Goal: Task Accomplishment & Management: Manage account settings

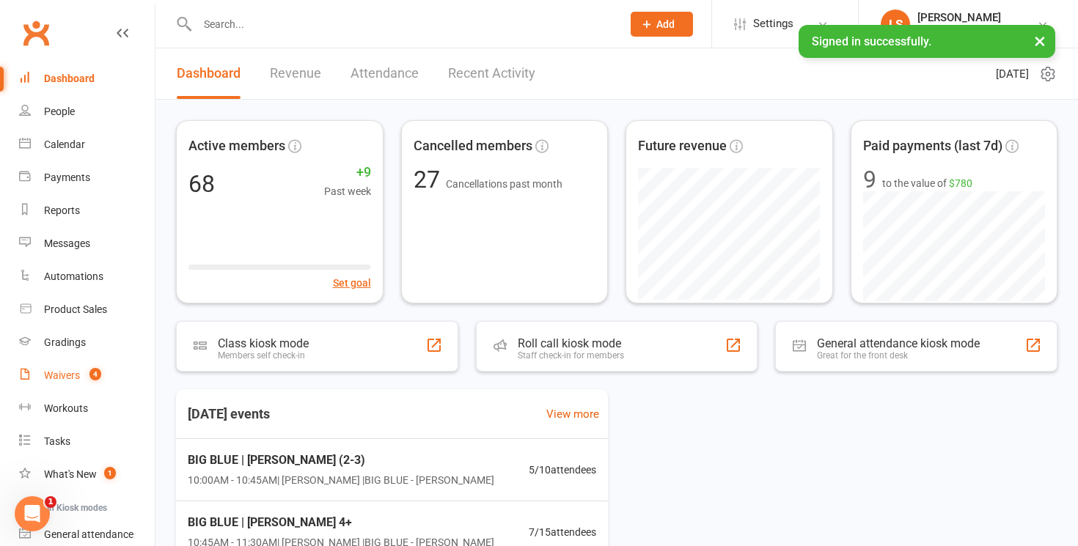
click at [87, 375] on count-badge "4" at bounding box center [91, 376] width 19 height 12
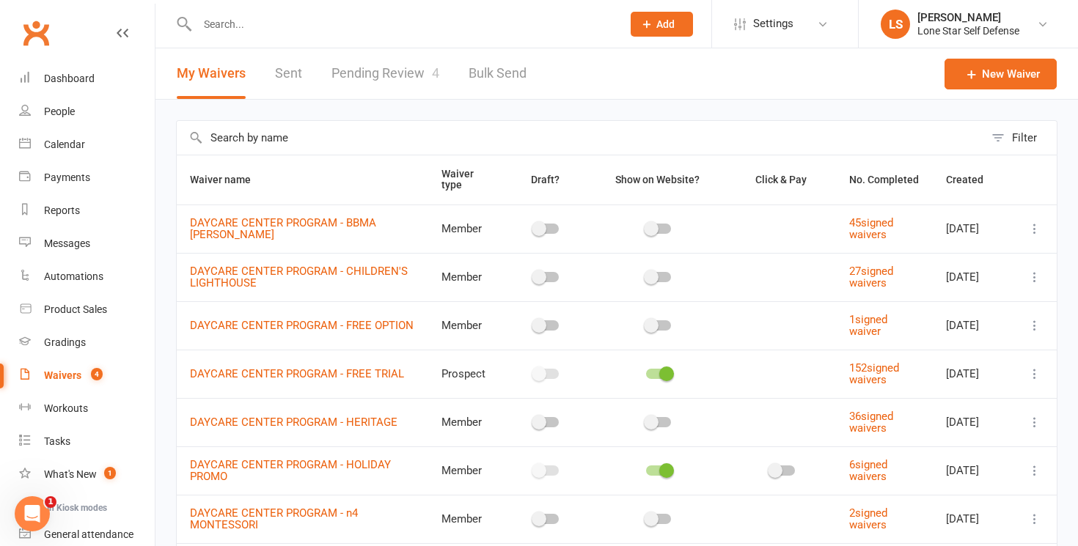
click at [389, 76] on link "Pending Review 4" at bounding box center [385, 73] width 108 height 51
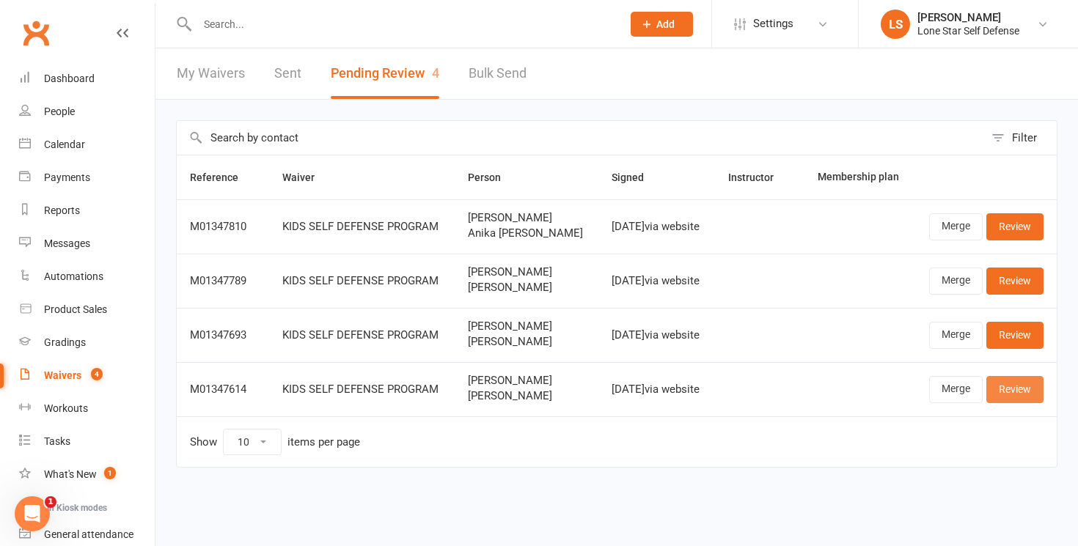
click at [1007, 403] on link "Review" at bounding box center [1014, 389] width 57 height 26
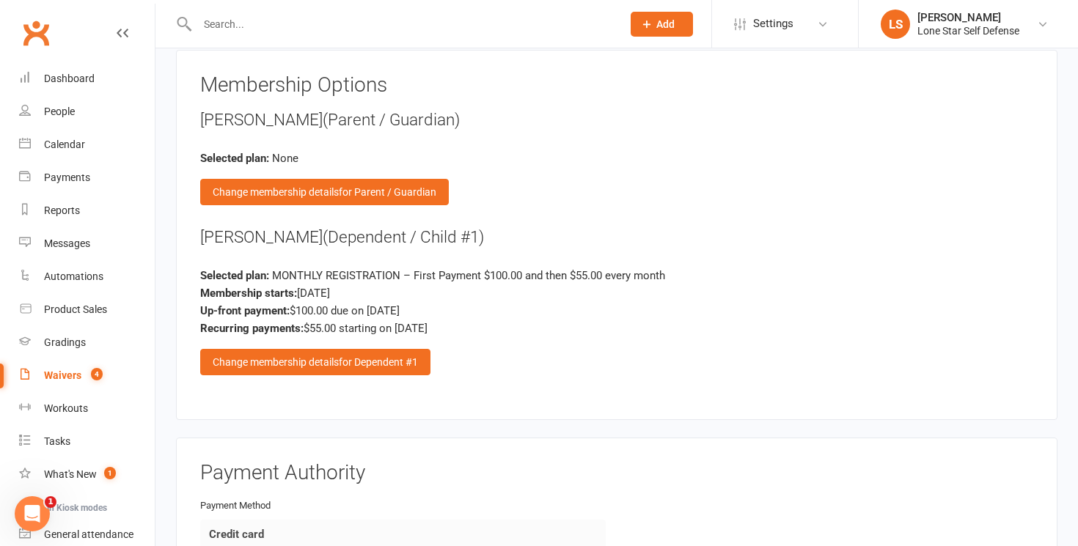
scroll to position [1502, 0]
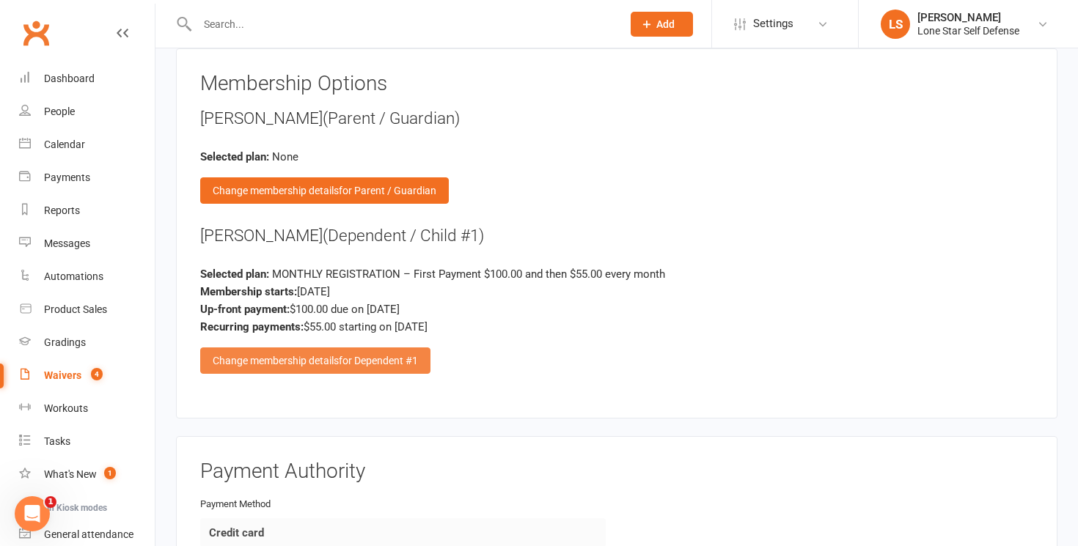
click at [390, 357] on span "for Dependent #1" at bounding box center [378, 361] width 79 height 12
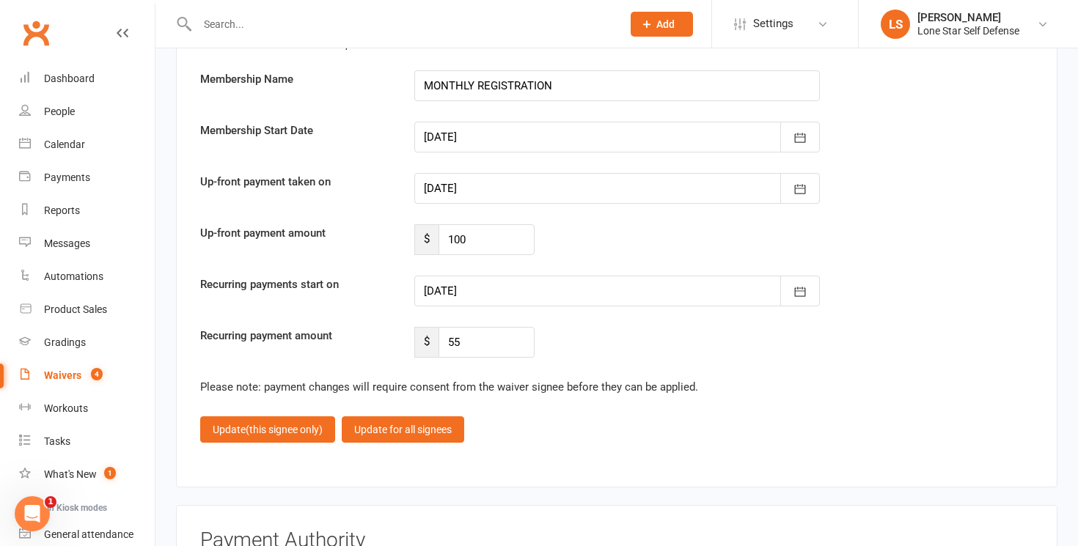
scroll to position [2238, 0]
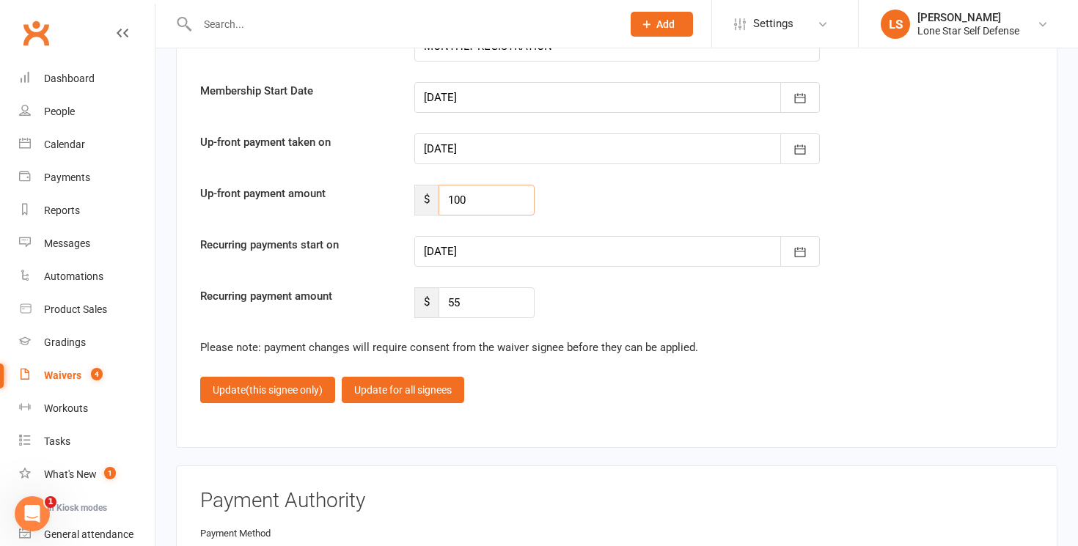
click at [462, 191] on input "100" at bounding box center [486, 200] width 96 height 31
type input "50"
click at [472, 289] on input "55" at bounding box center [486, 302] width 96 height 31
type input "50"
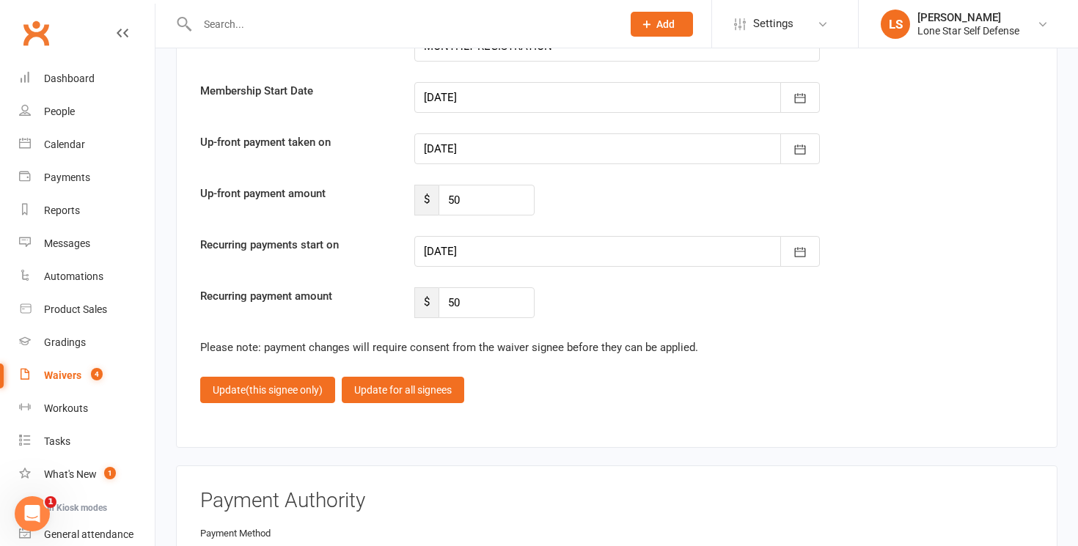
click at [488, 246] on div at bounding box center [616, 251] width 405 height 31
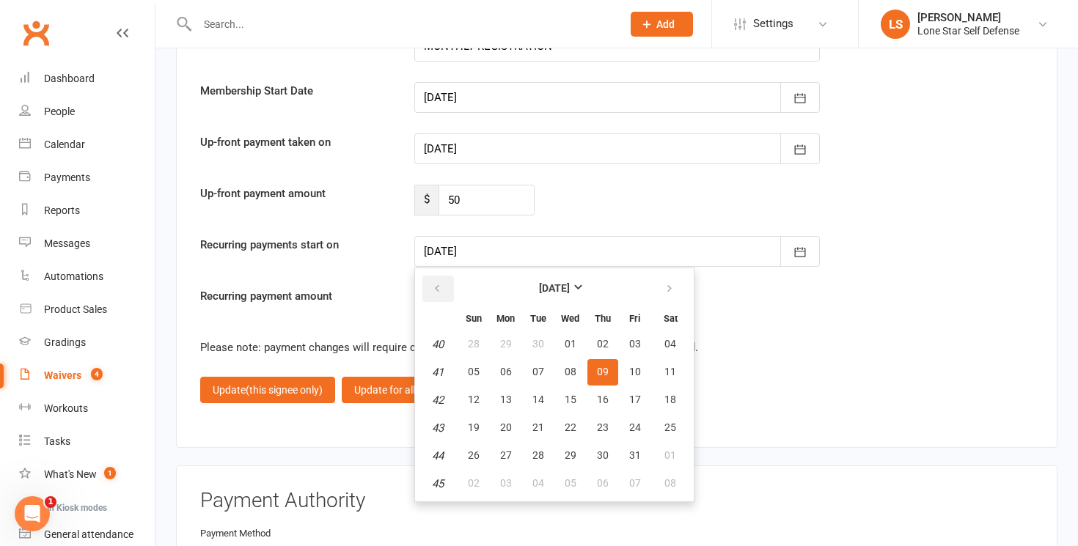
click at [441, 276] on button "button" at bounding box center [438, 289] width 32 height 26
click at [666, 283] on icon "button" at bounding box center [669, 289] width 10 height 12
click at [570, 342] on span "01" at bounding box center [571, 344] width 12 height 12
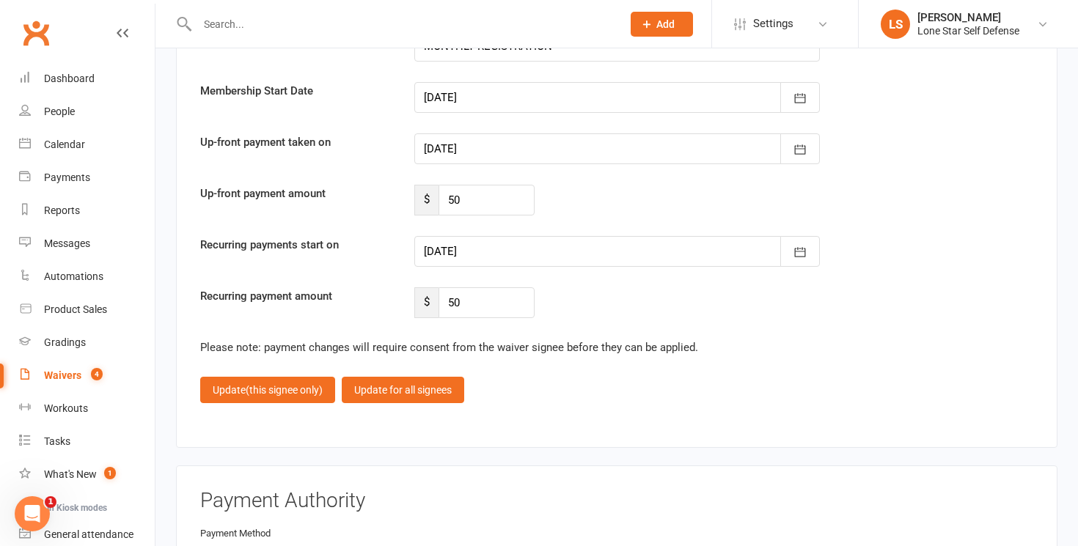
click at [499, 254] on div at bounding box center [616, 251] width 405 height 31
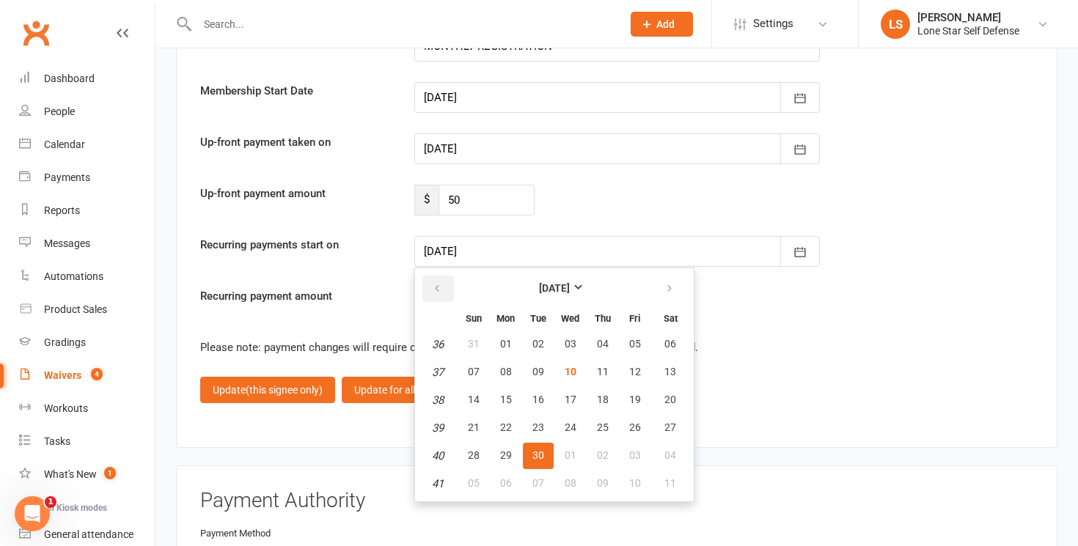
click at [438, 284] on icon "button" at bounding box center [437, 289] width 10 height 12
click at [664, 288] on icon "button" at bounding box center [669, 289] width 10 height 12
click at [664, 339] on span "01" at bounding box center [670, 344] width 12 height 12
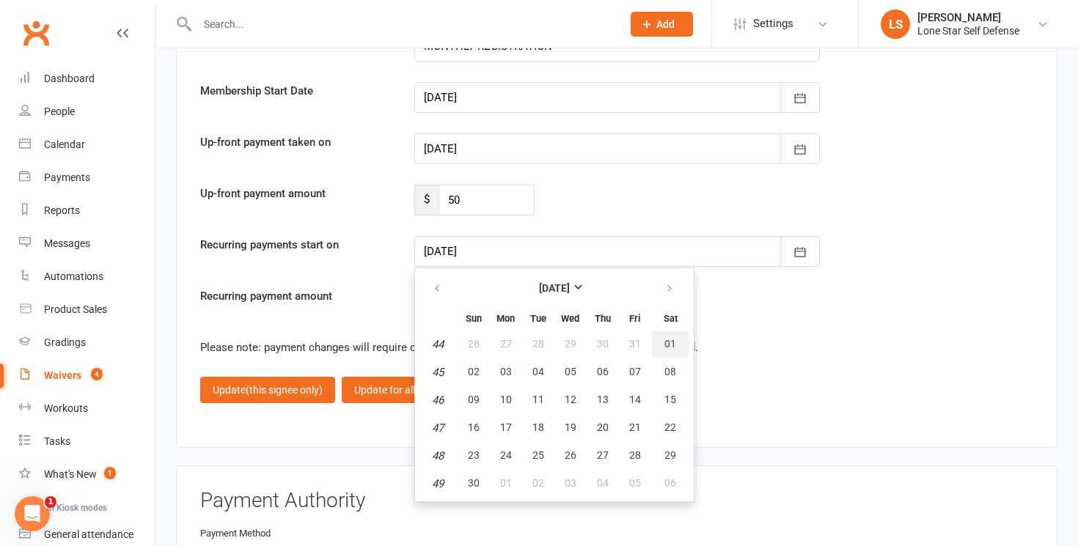
type input "[DATE]"
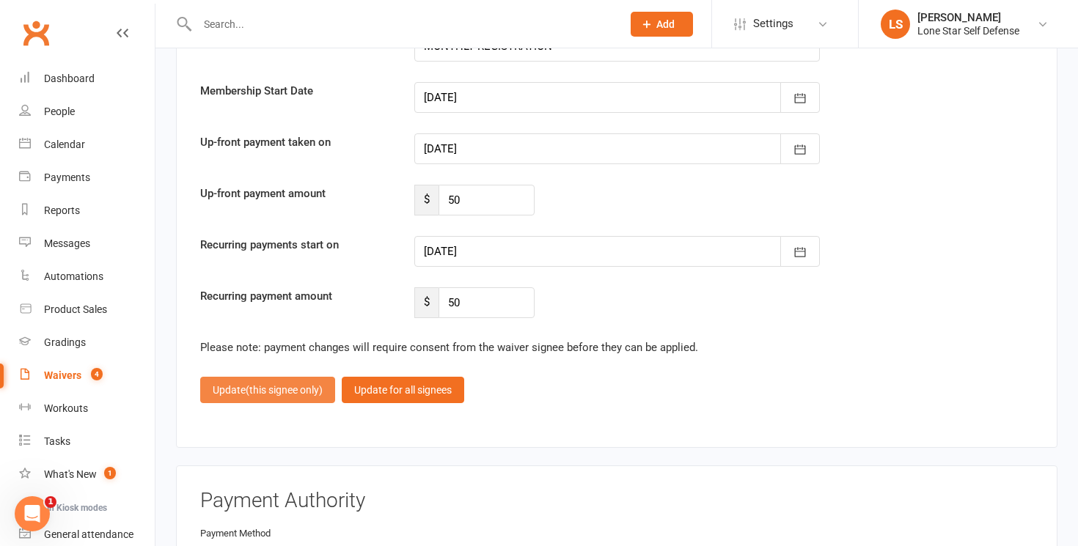
click at [282, 386] on span "(this signee only)" at bounding box center [284, 390] width 77 height 12
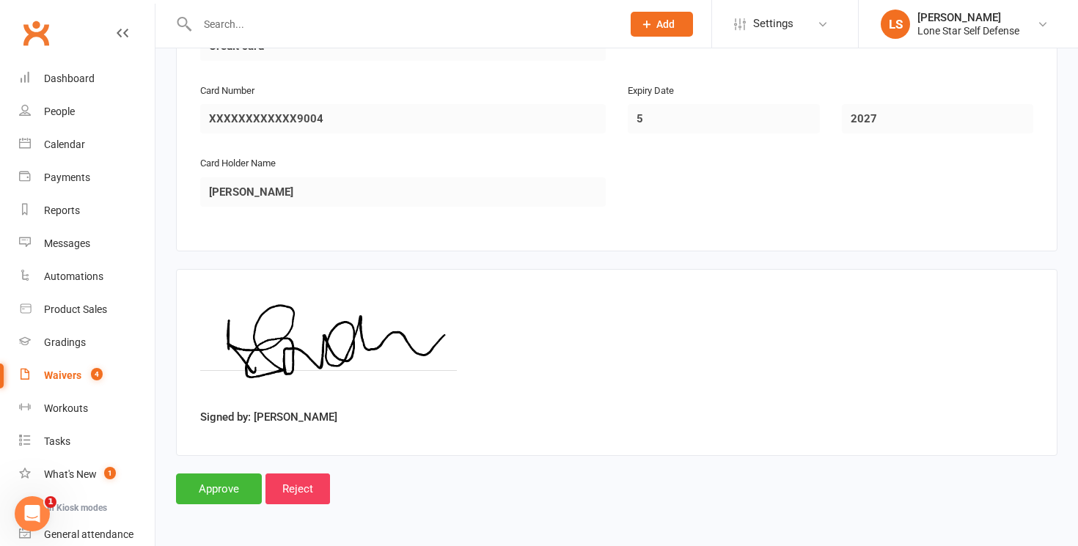
scroll to position [1983, 0]
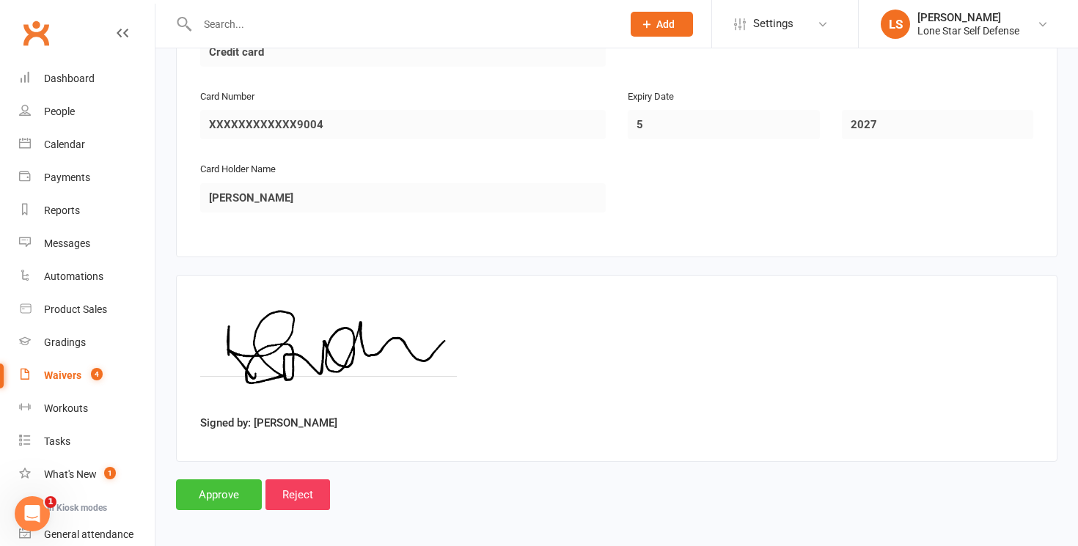
click at [225, 480] on input "Approve" at bounding box center [219, 495] width 86 height 31
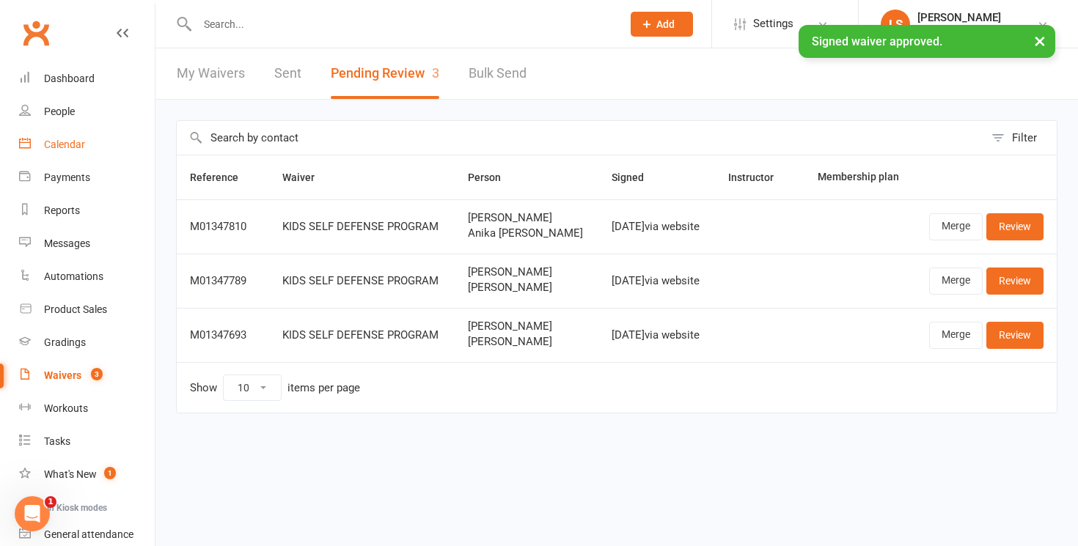
click at [58, 154] on link "Calendar" at bounding box center [87, 144] width 136 height 33
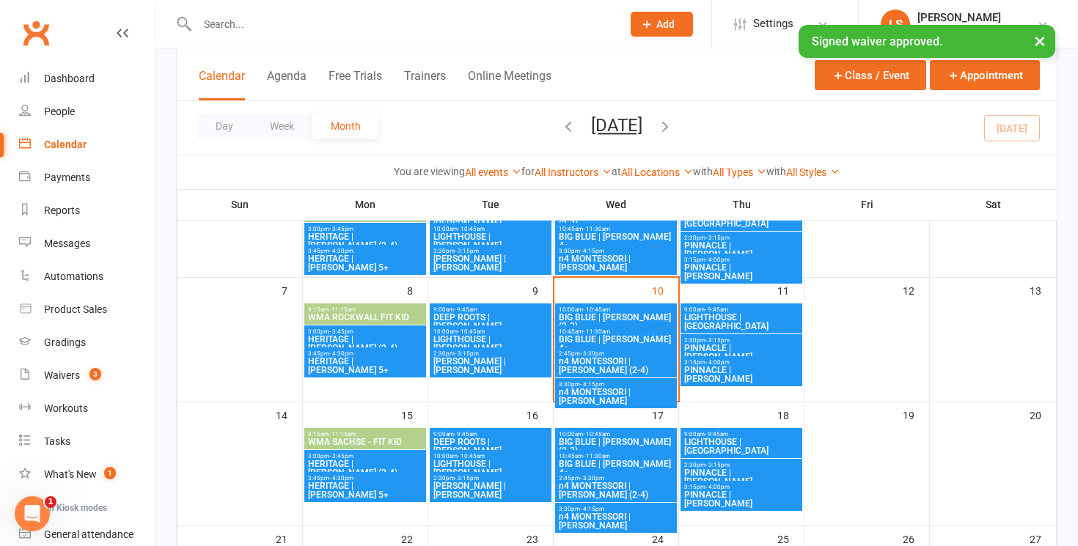
scroll to position [142, 0]
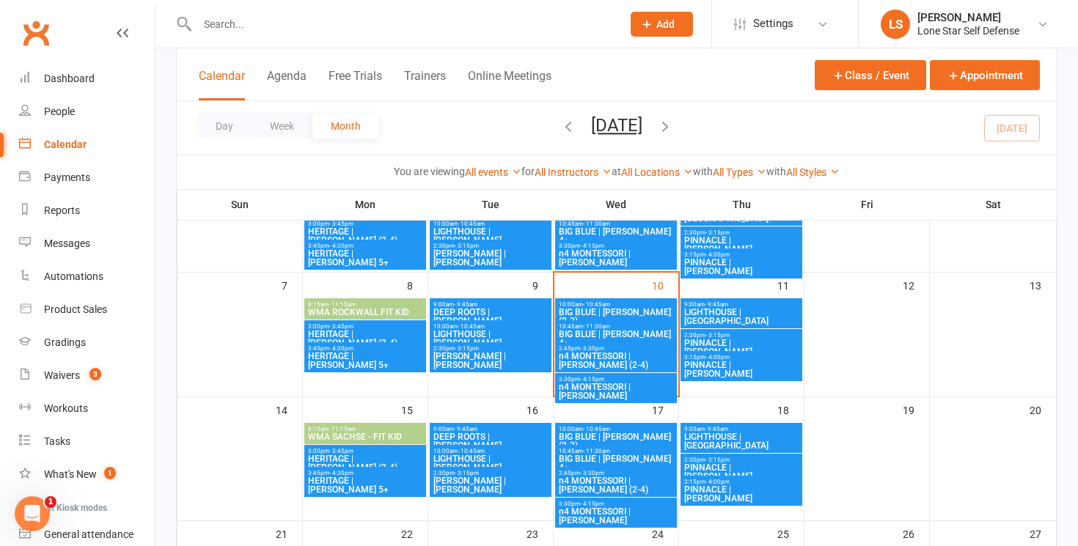
click at [397, 455] on span "HERITAGE | [PERSON_NAME] (2-4)" at bounding box center [365, 464] width 116 height 18
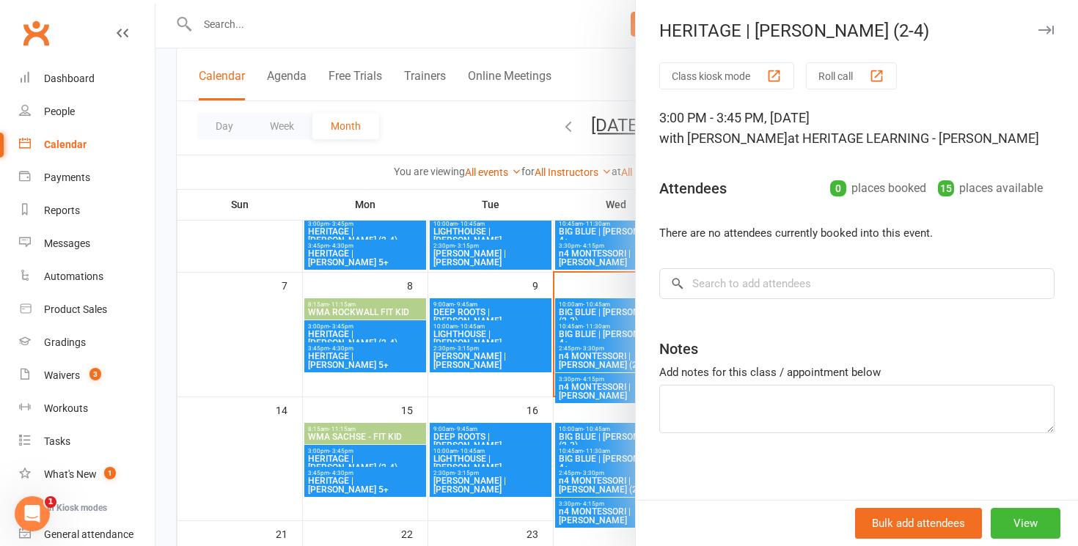
click at [395, 474] on div at bounding box center [616, 273] width 922 height 546
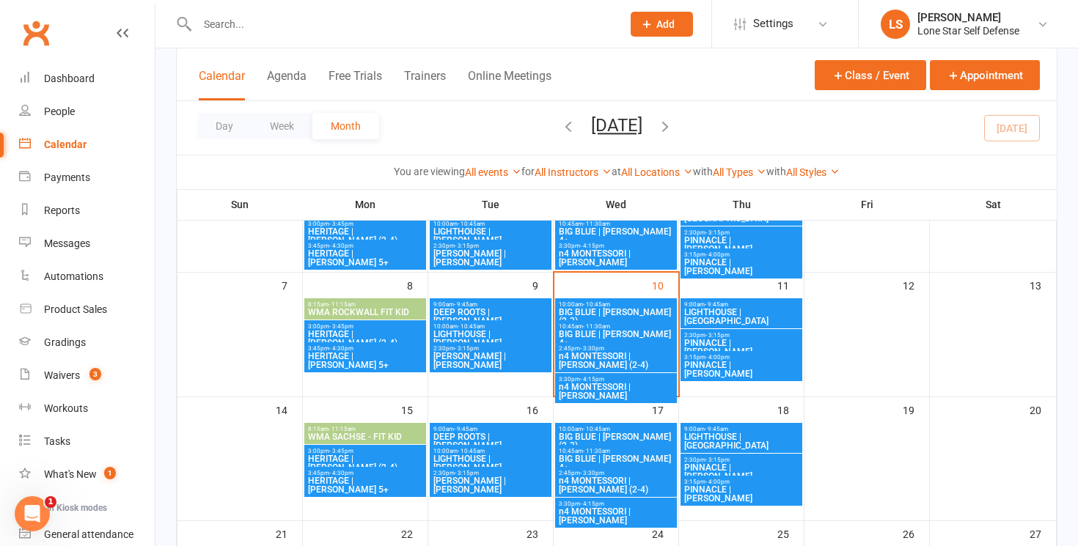
click at [381, 477] on span "HERITAGE | [PERSON_NAME] 5+" at bounding box center [365, 486] width 116 height 18
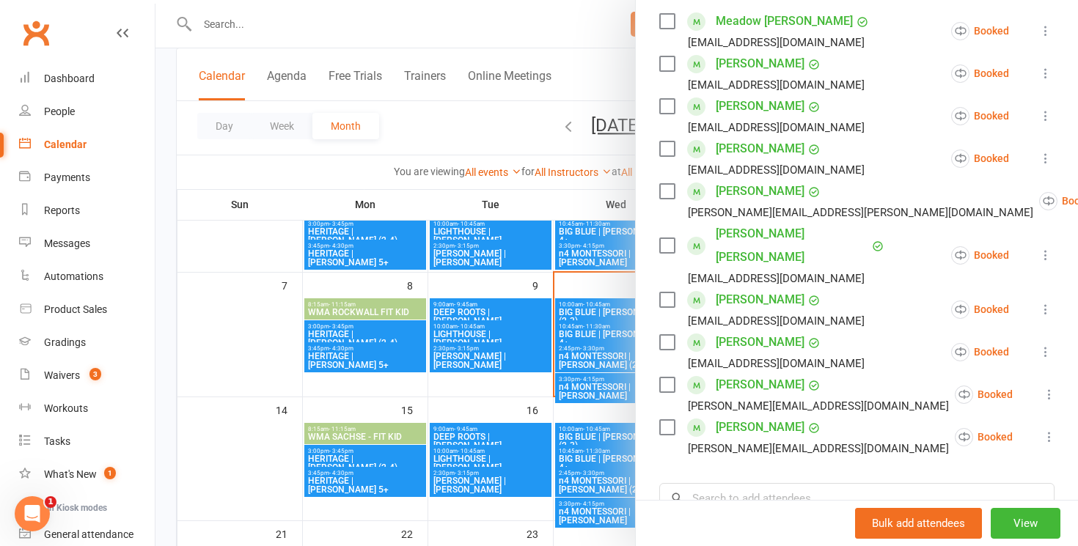
scroll to position [289, 0]
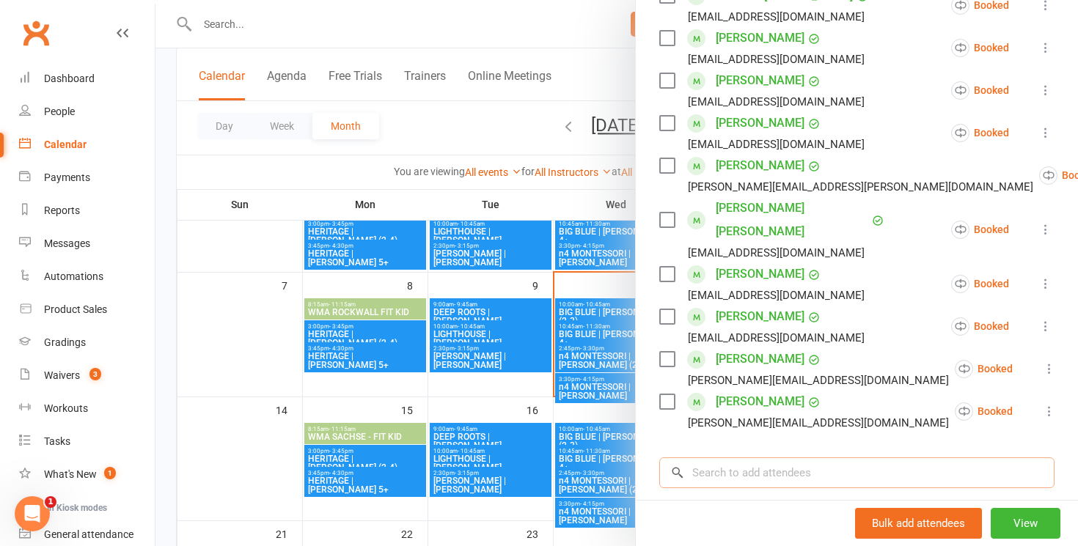
click at [705, 458] on input "search" at bounding box center [856, 473] width 395 height 31
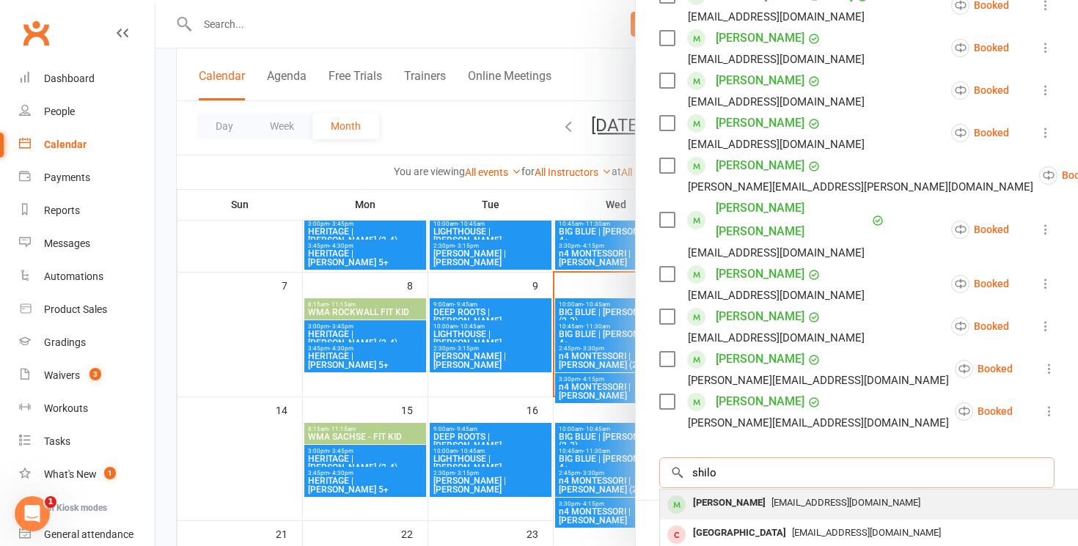
type input "shilo"
click at [719, 493] on div "[PERSON_NAME]" at bounding box center [729, 503] width 84 height 21
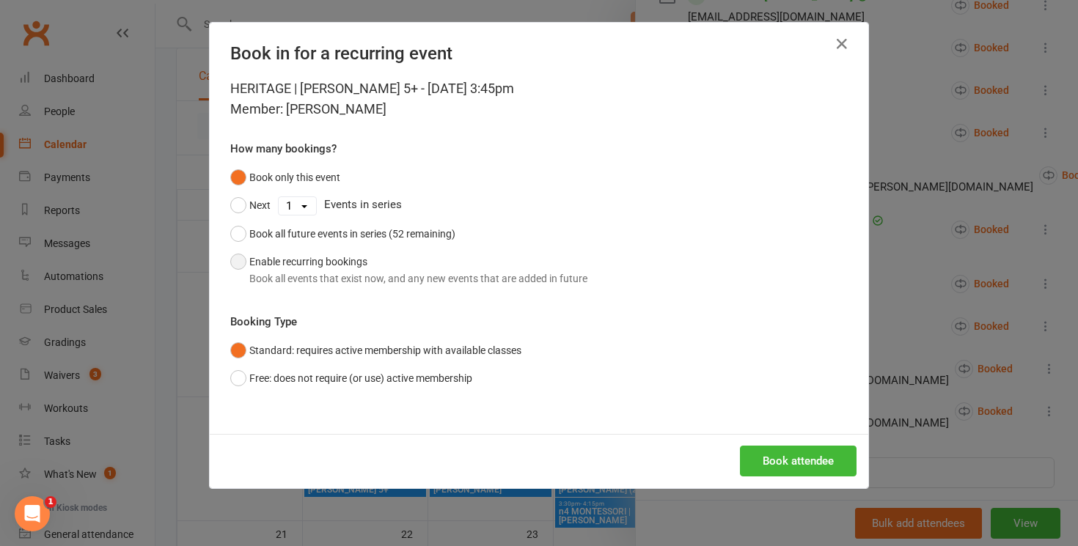
click at [405, 286] on div "Book all events that exist now, and any new events that are added in future" at bounding box center [418, 279] width 338 height 16
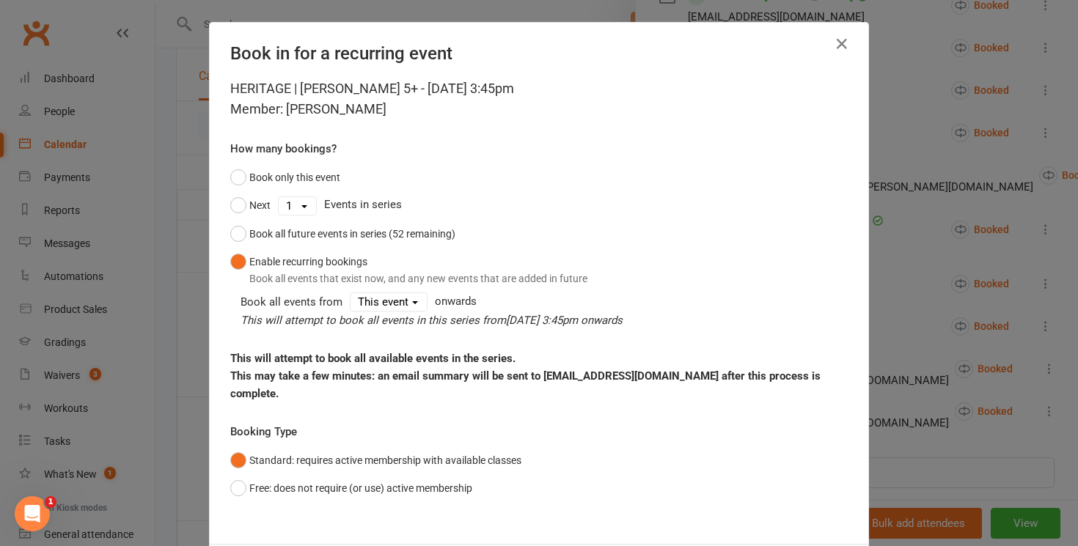
scroll to position [57, 0]
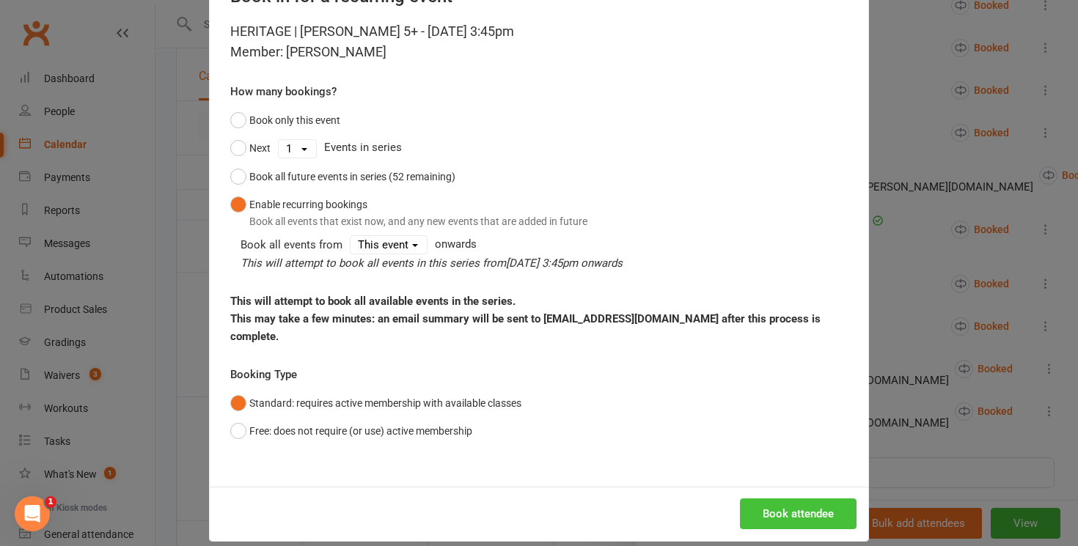
click at [771, 510] on button "Book attendee" at bounding box center [798, 514] width 117 height 31
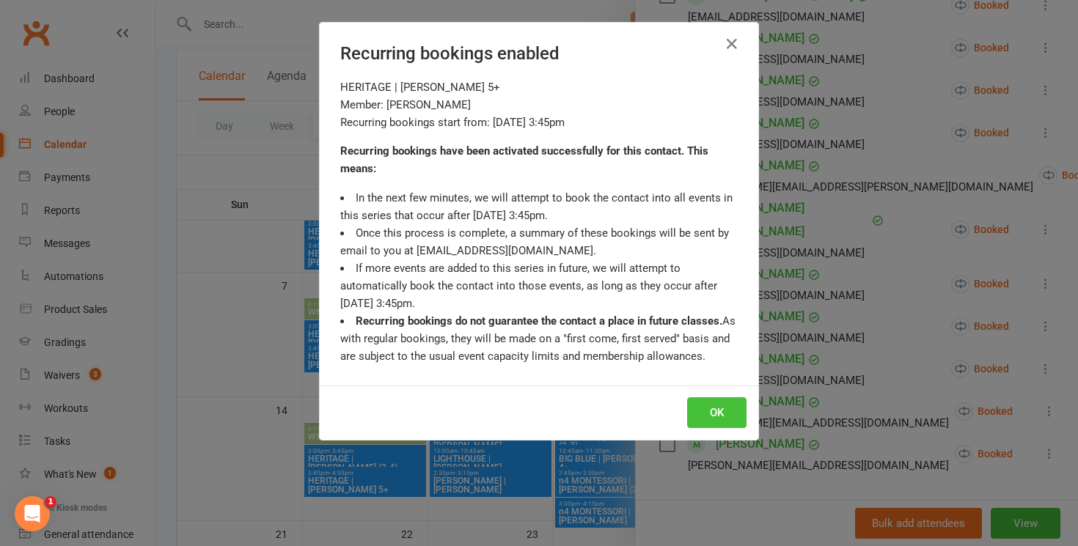
click at [728, 419] on button "OK" at bounding box center [716, 412] width 59 height 31
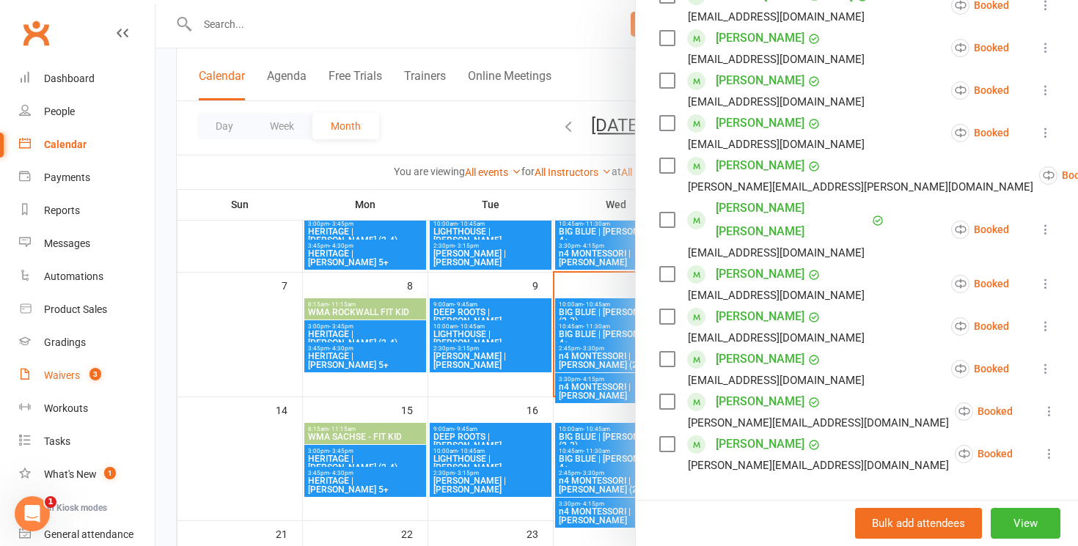
click at [57, 376] on div "Waivers" at bounding box center [62, 376] width 36 height 12
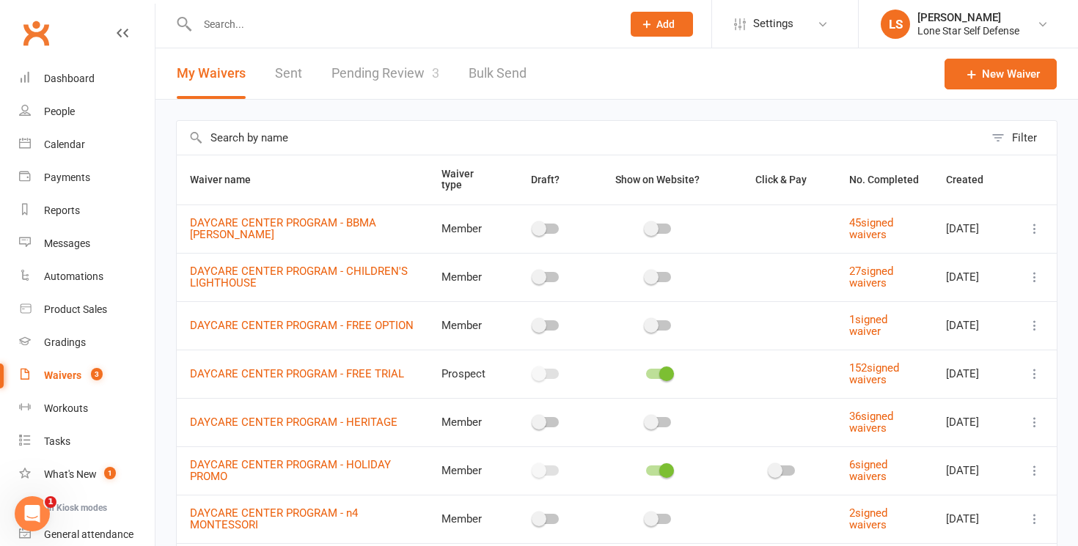
click at [379, 78] on link "Pending Review 3" at bounding box center [385, 73] width 108 height 51
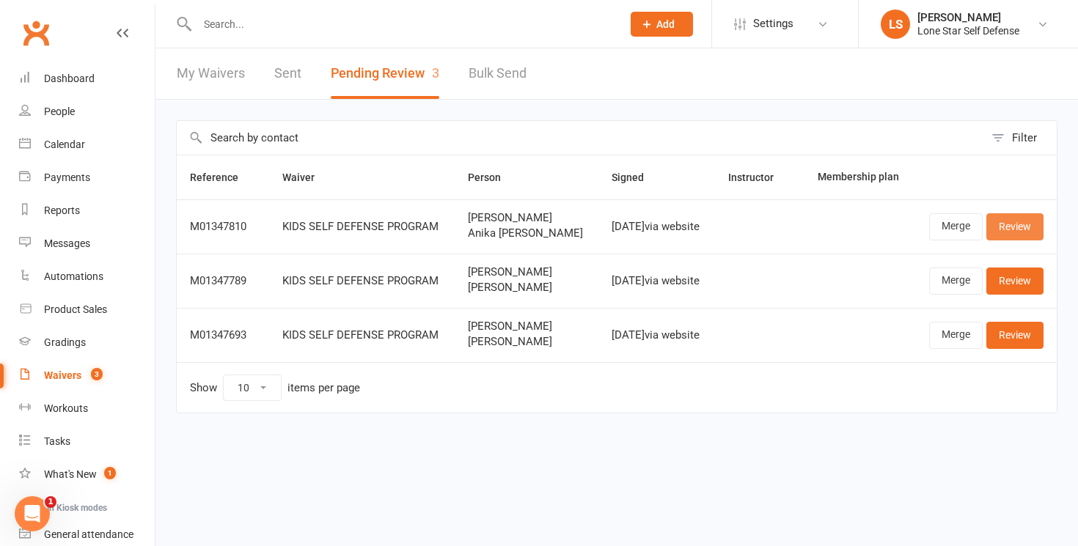
click at [999, 240] on link "Review" at bounding box center [1014, 226] width 57 height 26
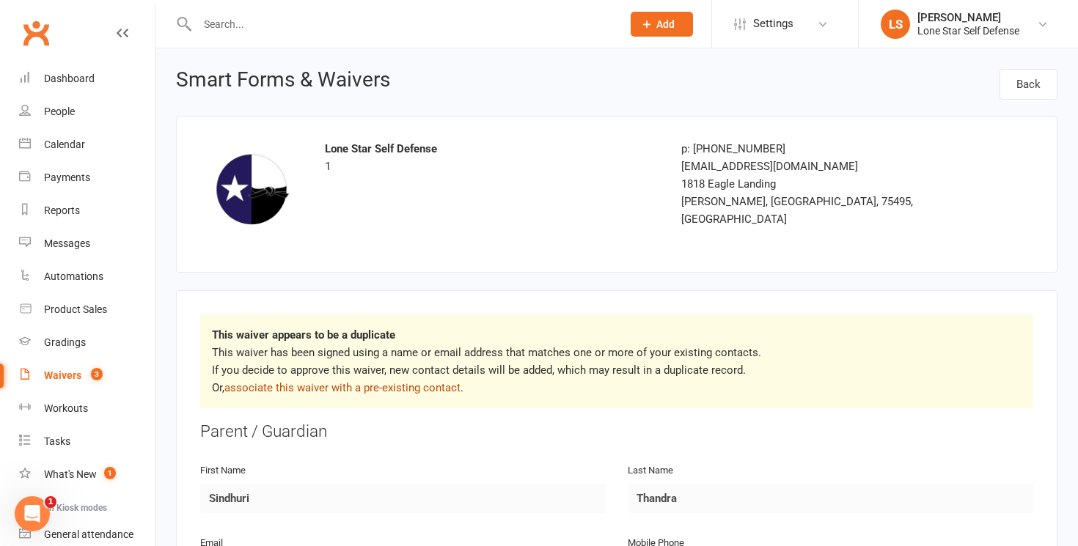
click at [385, 390] on link "associate this waiver with a pre-existing contact" at bounding box center [342, 387] width 236 height 13
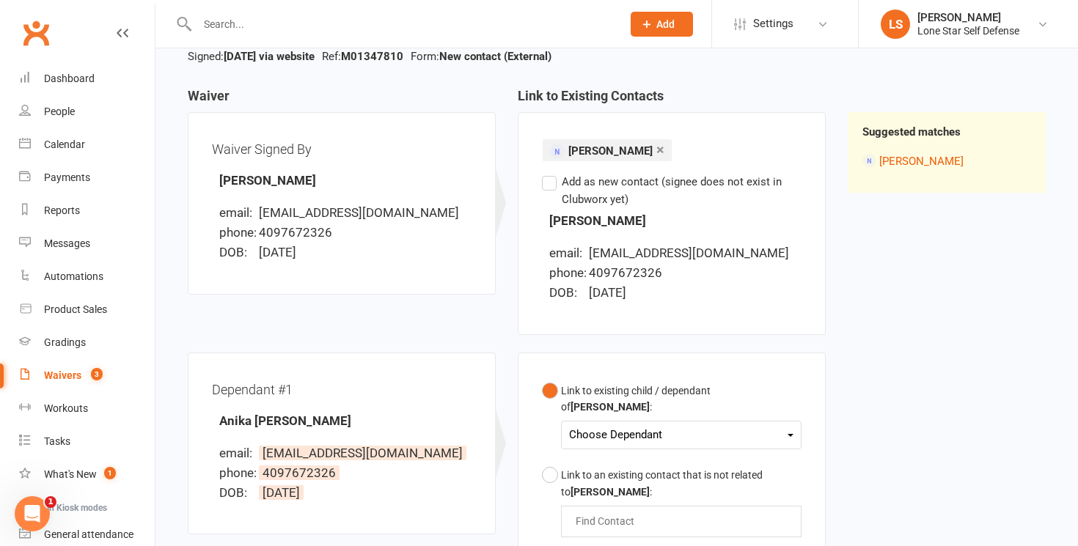
scroll to position [122, 0]
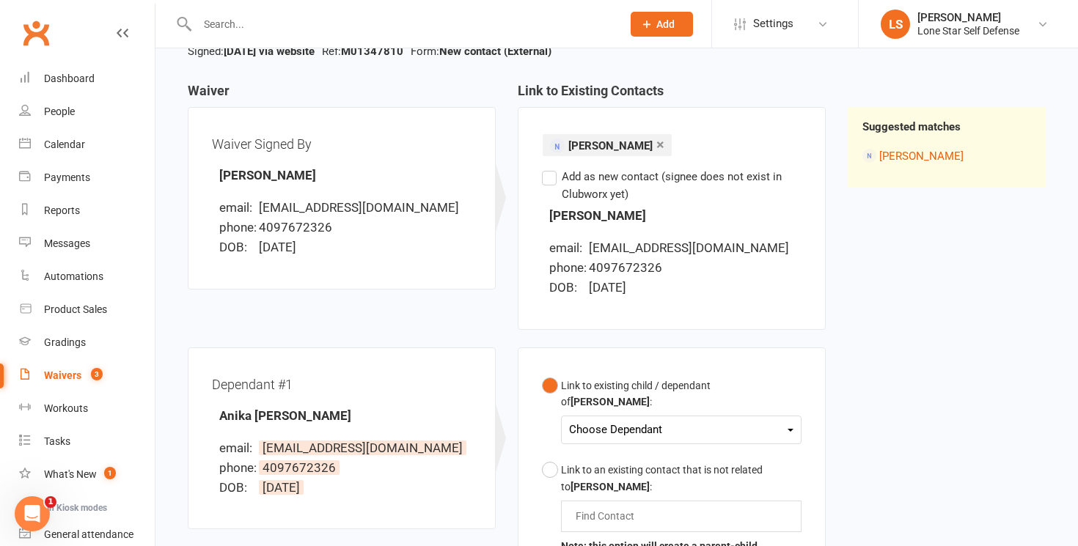
click at [620, 423] on div "Choose Dependant" at bounding box center [681, 430] width 224 height 20
click at [608, 458] on link "Anika [PERSON_NAME]" at bounding box center [656, 465] width 172 height 32
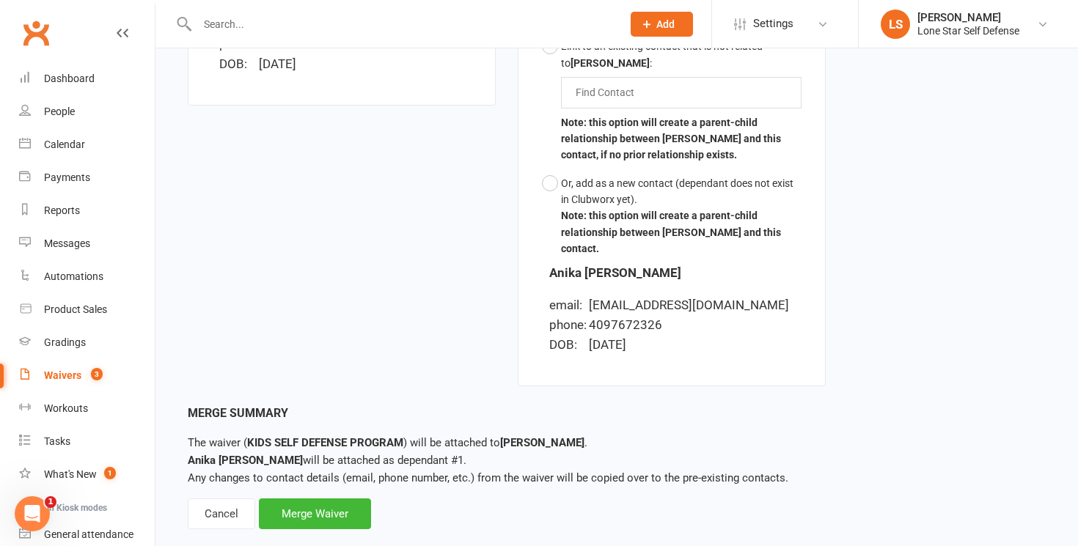
scroll to position [565, 0]
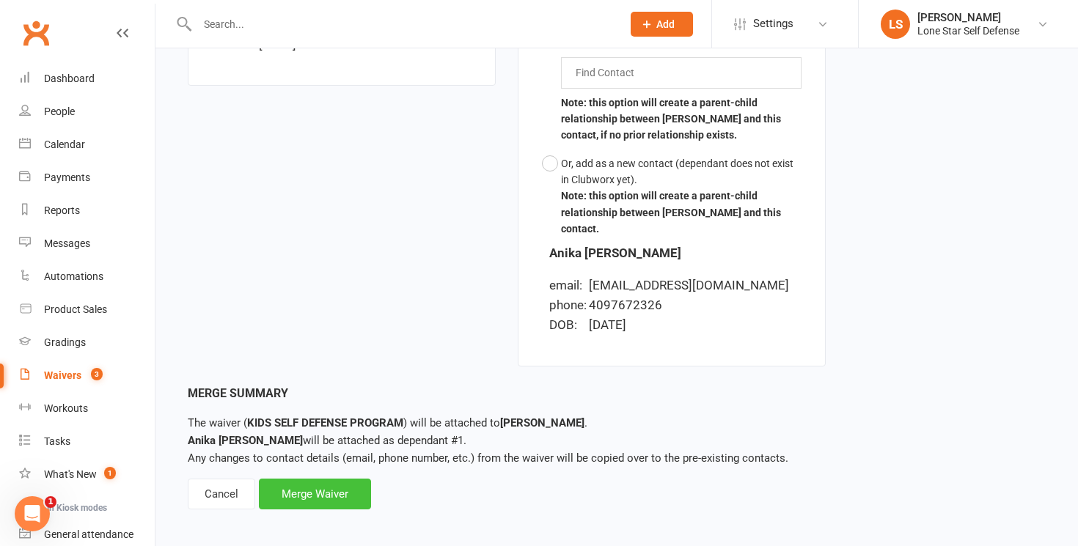
click at [342, 490] on div "Merge Waiver" at bounding box center [315, 494] width 112 height 31
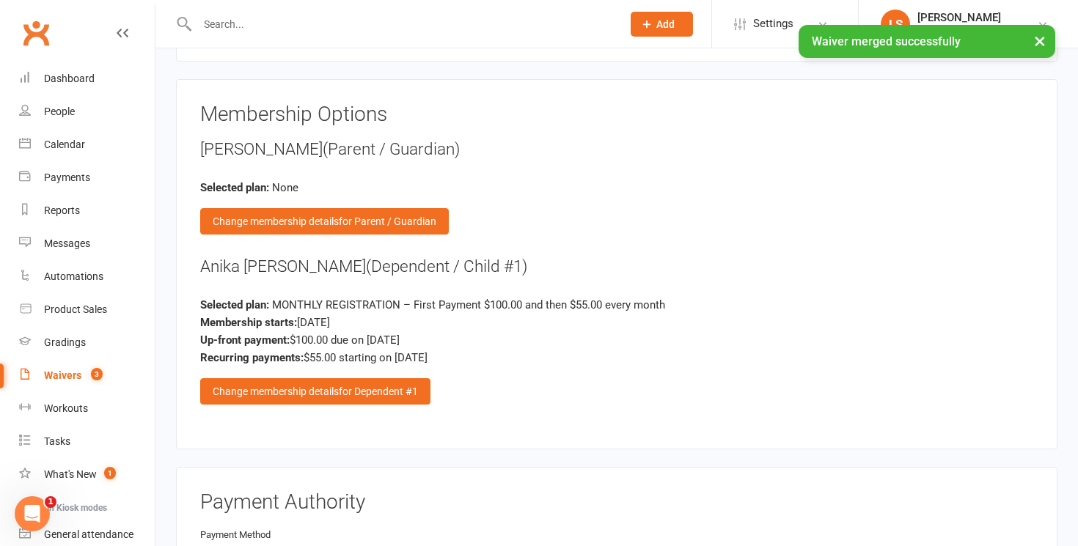
scroll to position [1497, 0]
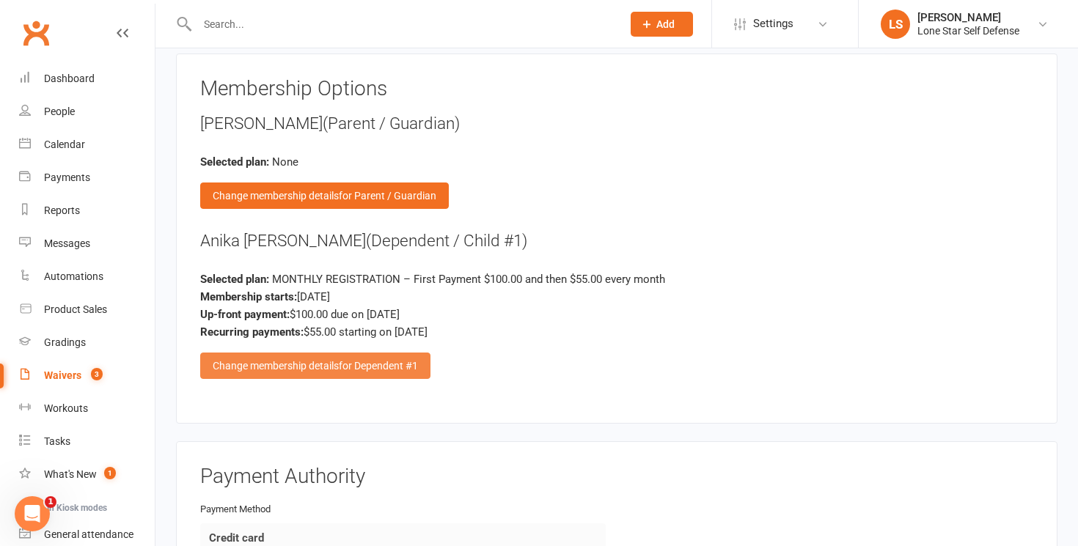
click at [394, 369] on div "Change membership details for Dependent #1" at bounding box center [315, 366] width 230 height 26
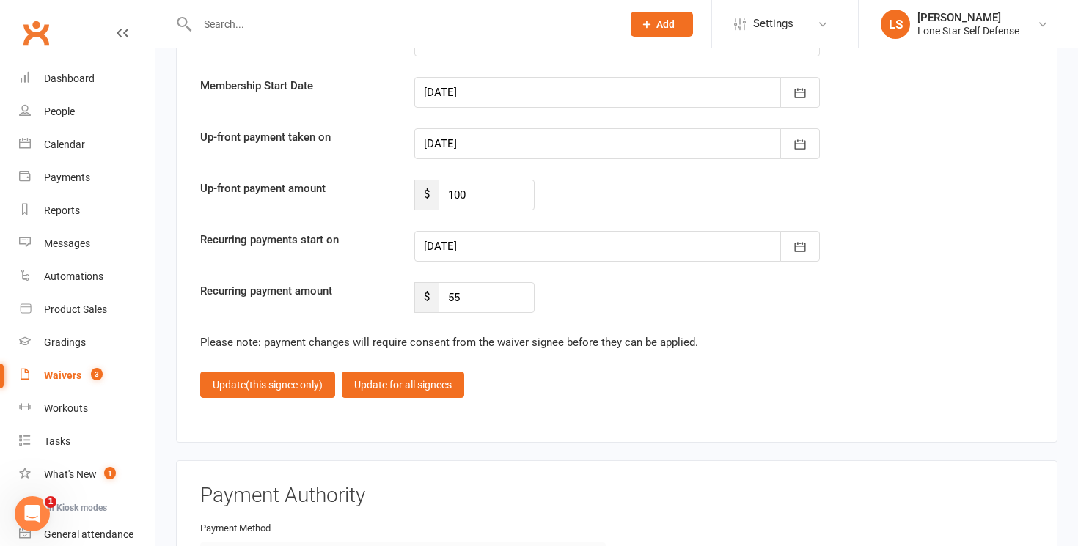
scroll to position [2354, 0]
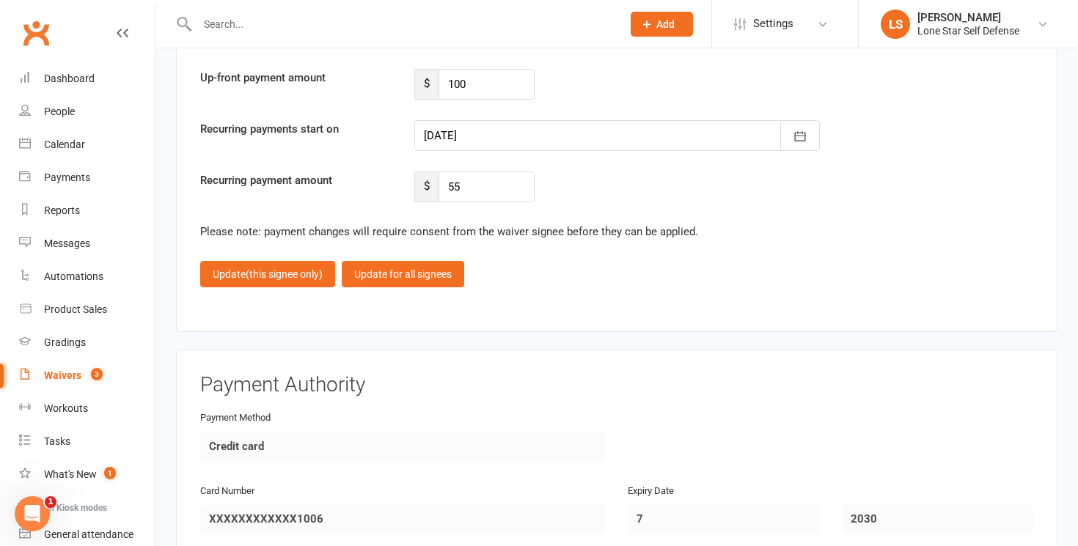
click at [543, 142] on div at bounding box center [616, 135] width 405 height 31
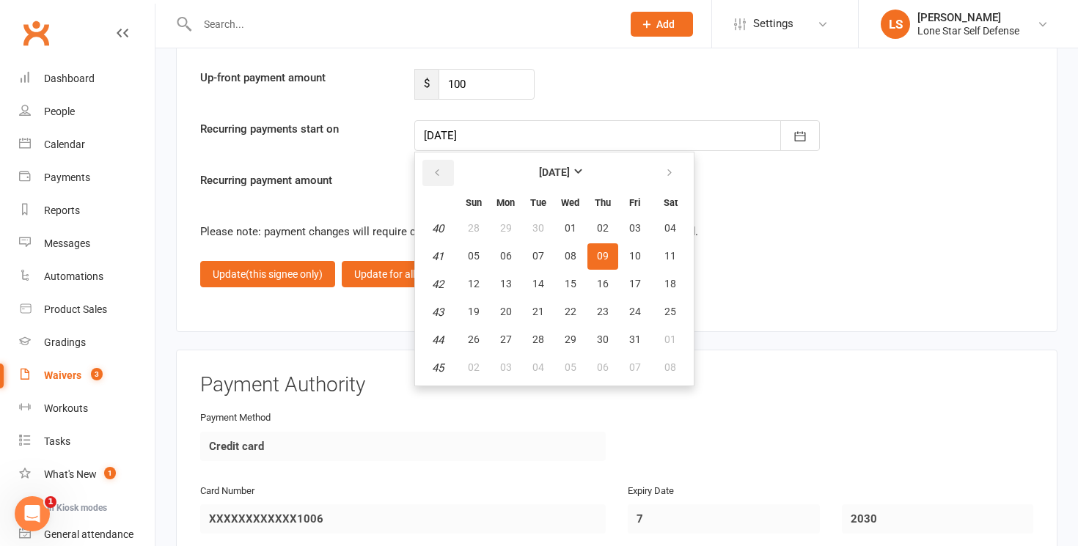
click at [443, 166] on button "button" at bounding box center [438, 173] width 32 height 26
click at [565, 334] on span "01" at bounding box center [571, 340] width 12 height 12
type input "[DATE]"
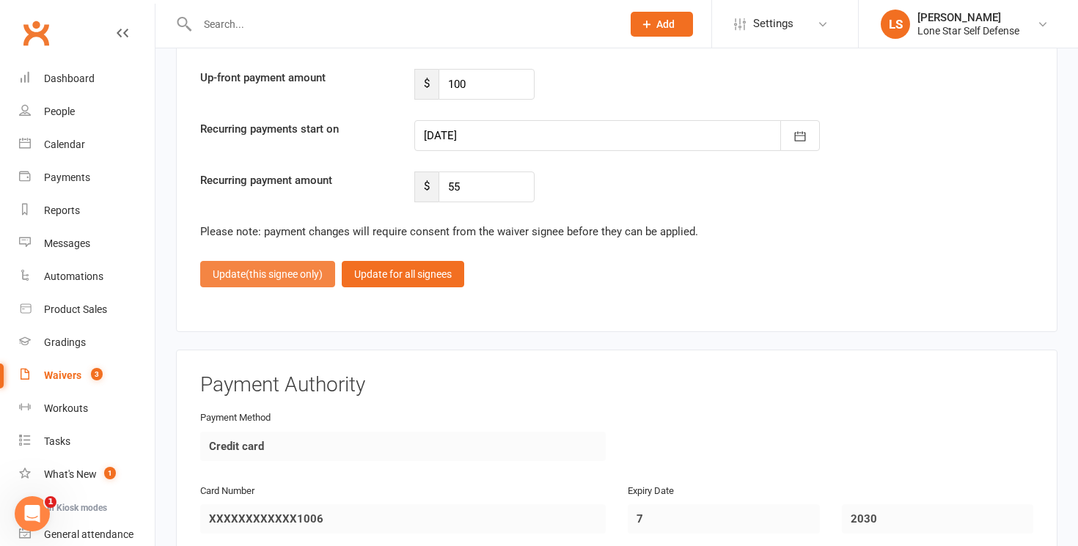
click at [273, 271] on span "(this signee only)" at bounding box center [284, 274] width 77 height 12
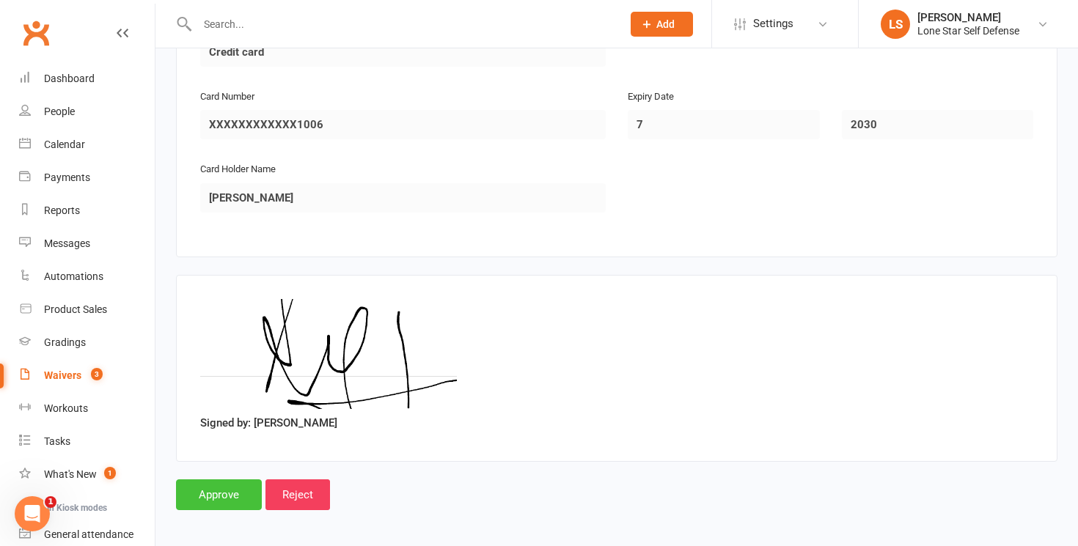
click at [210, 486] on input "Approve" at bounding box center [219, 495] width 86 height 31
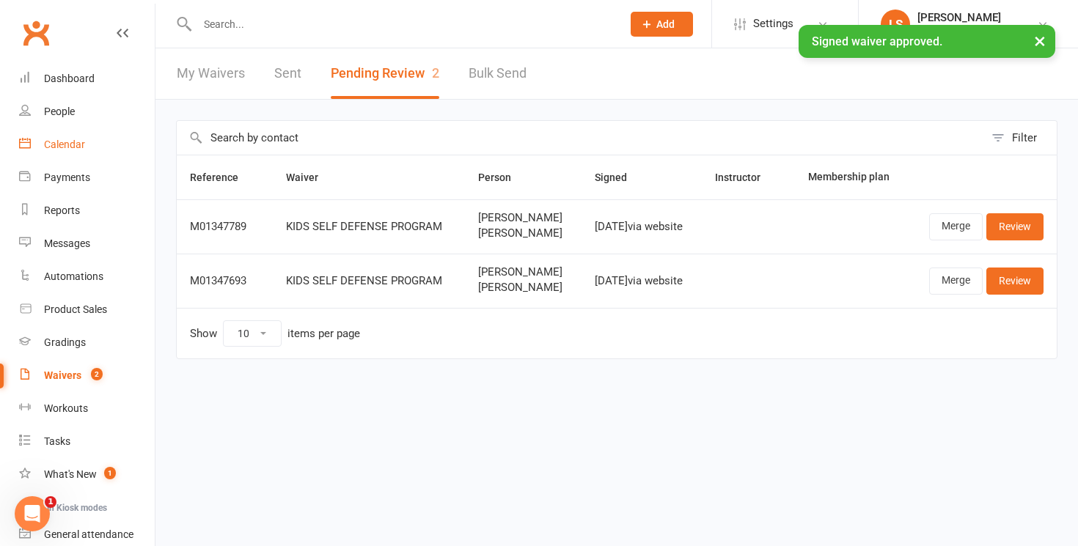
click at [70, 142] on div "Calendar" at bounding box center [64, 145] width 41 height 12
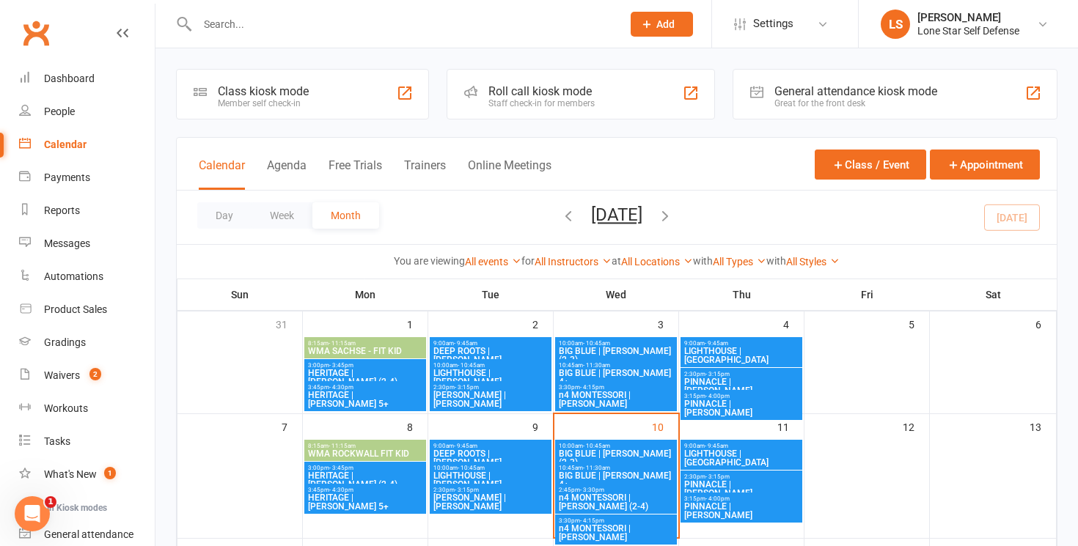
click at [333, 32] on input "text" at bounding box center [402, 24] width 419 height 21
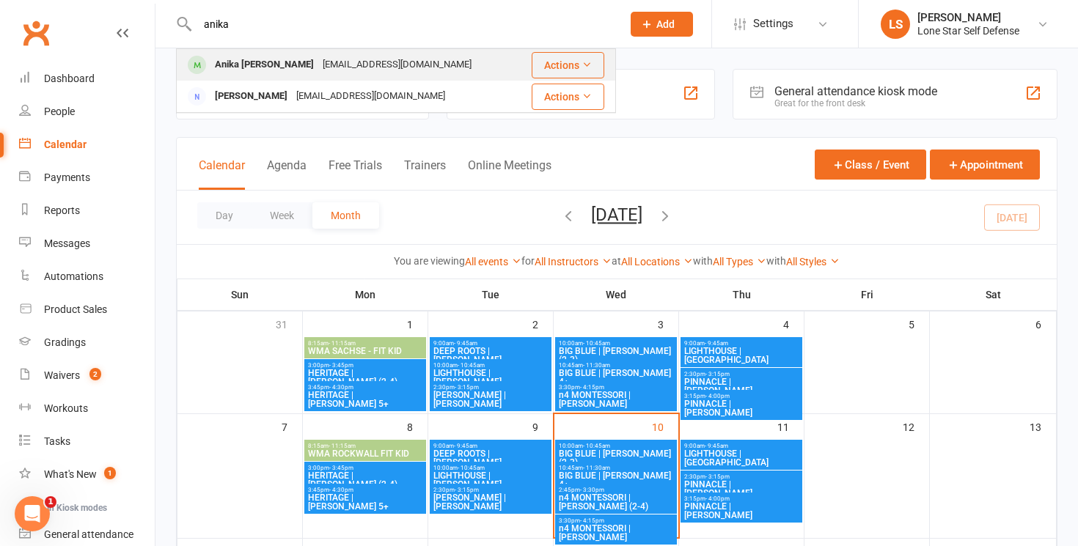
type input "anika"
click at [307, 64] on div "Anika [PERSON_NAME]" at bounding box center [264, 64] width 108 height 21
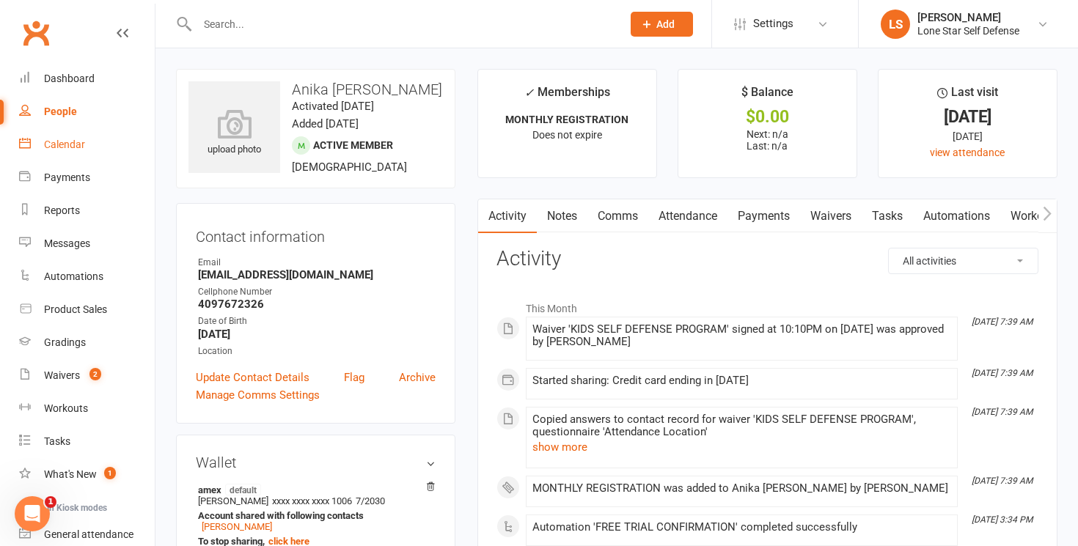
click at [75, 145] on div "Calendar" at bounding box center [64, 145] width 41 height 12
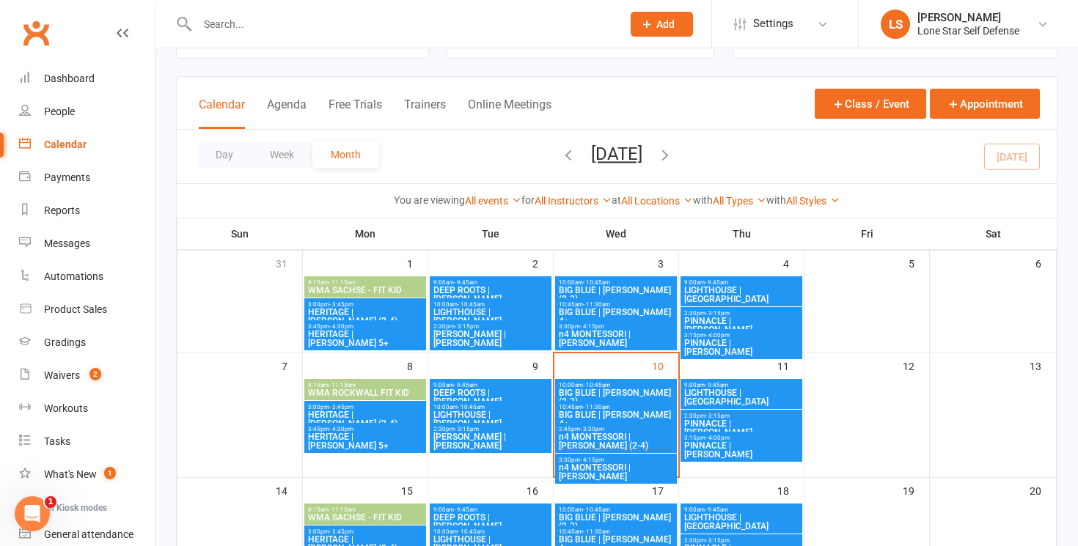
scroll to position [76, 0]
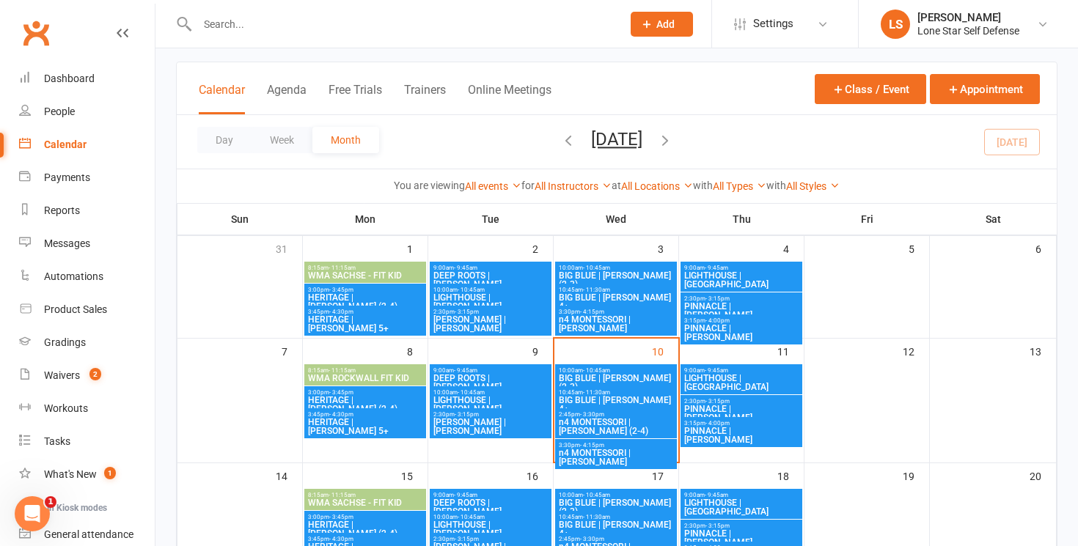
click at [599, 423] on span "n4 MONTESSORI | [PERSON_NAME] (2-4)" at bounding box center [616, 427] width 116 height 18
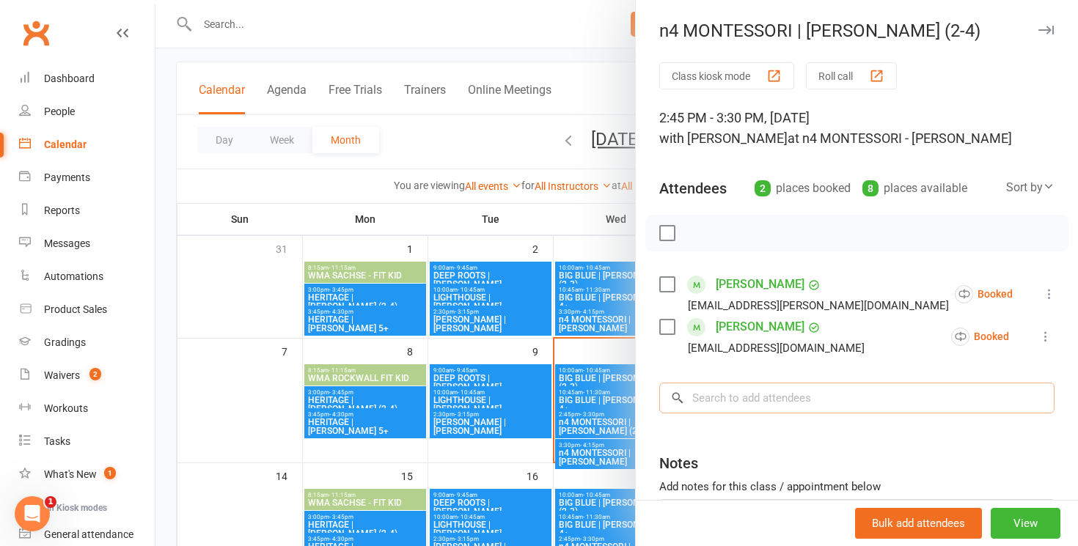
click at [746, 395] on input "search" at bounding box center [856, 398] width 395 height 31
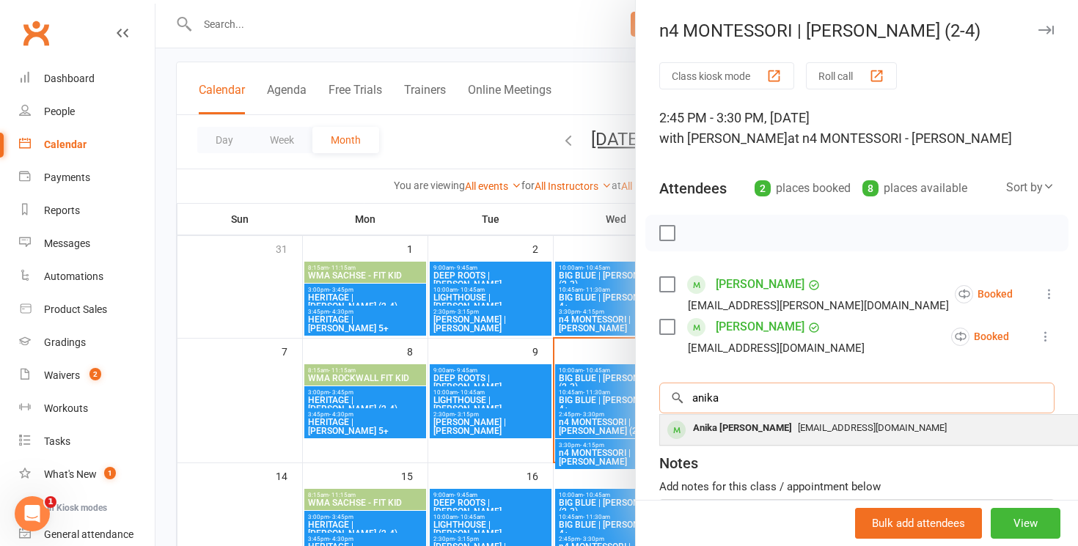
type input "anika"
click at [733, 422] on div "Anika [PERSON_NAME]" at bounding box center [742, 428] width 111 height 21
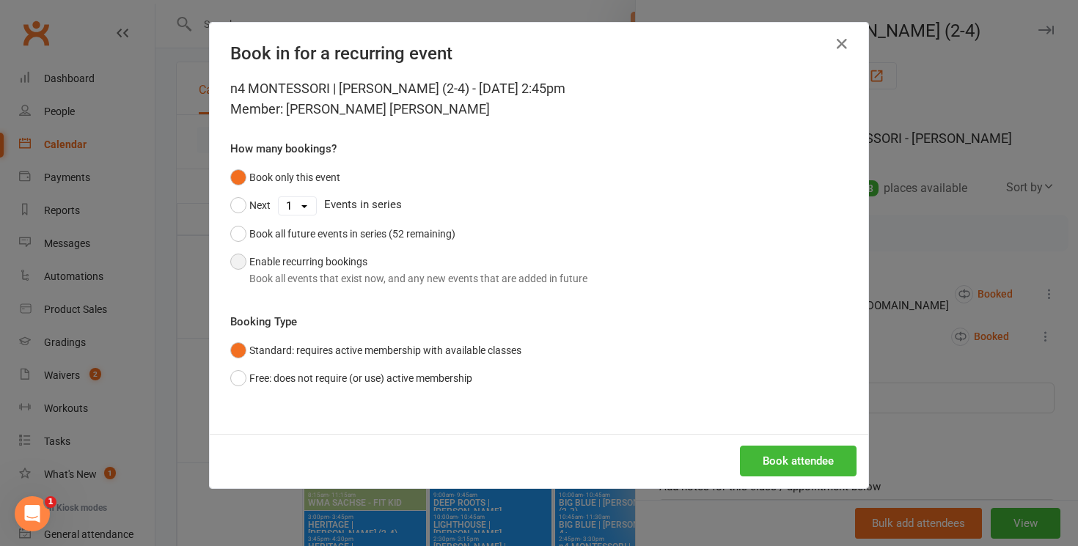
click at [429, 291] on button "Enable recurring bookings Book all events that exist now, and any new events th…" at bounding box center [408, 270] width 357 height 45
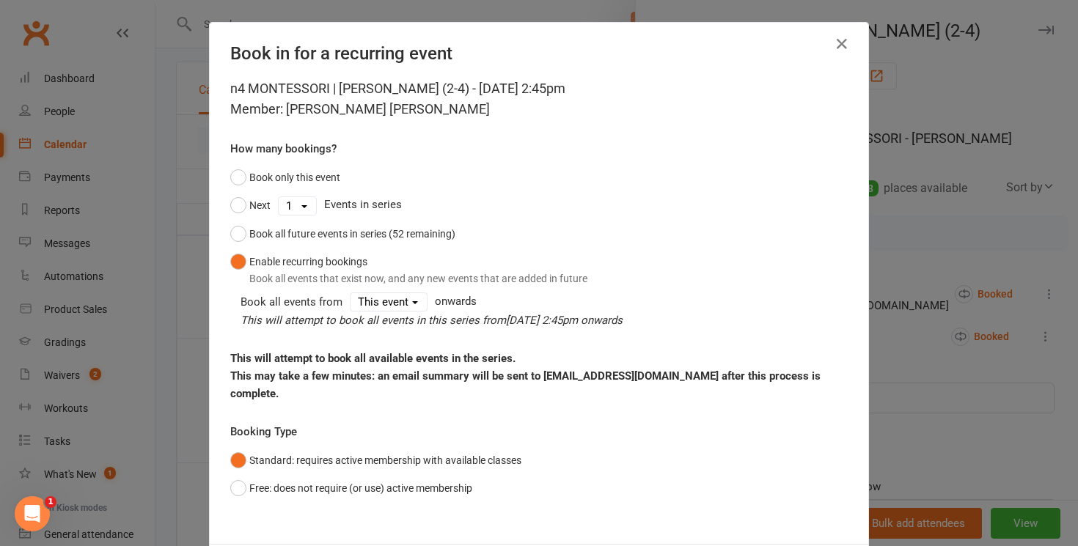
scroll to position [57, 0]
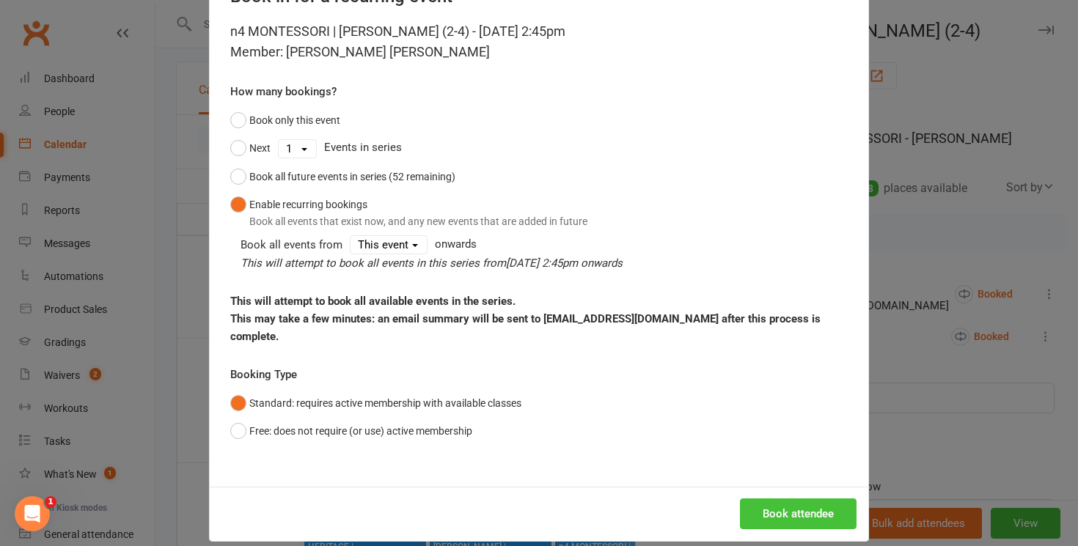
click at [779, 499] on button "Book attendee" at bounding box center [798, 514] width 117 height 31
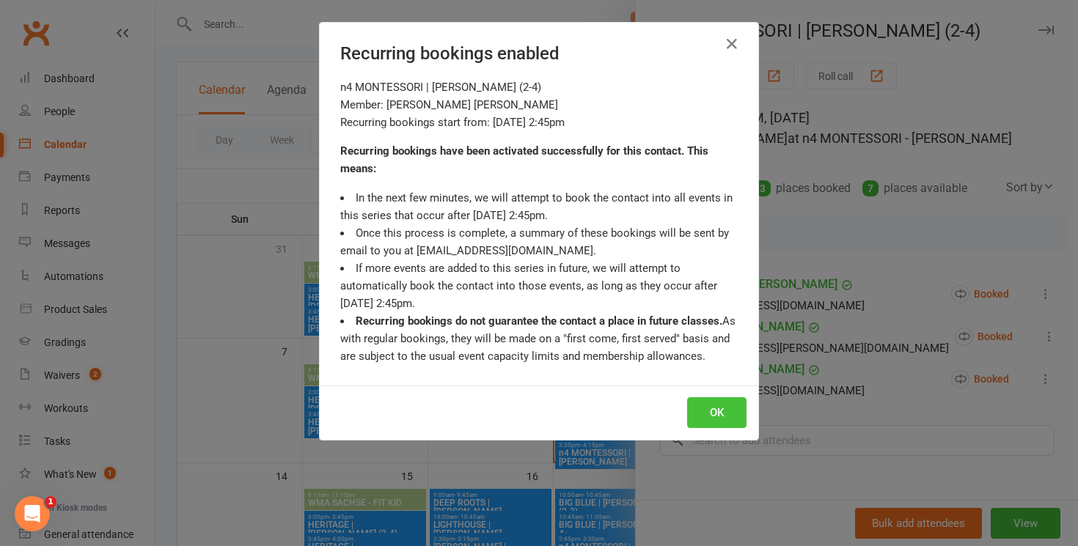
click at [731, 418] on button "OK" at bounding box center [716, 412] width 59 height 31
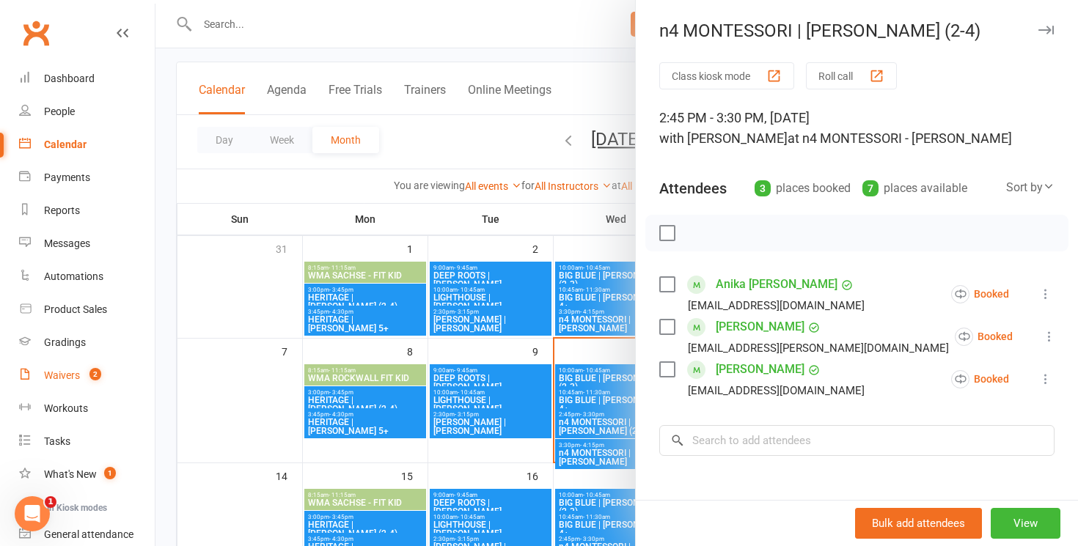
click at [58, 378] on div "Waivers" at bounding box center [62, 376] width 36 height 12
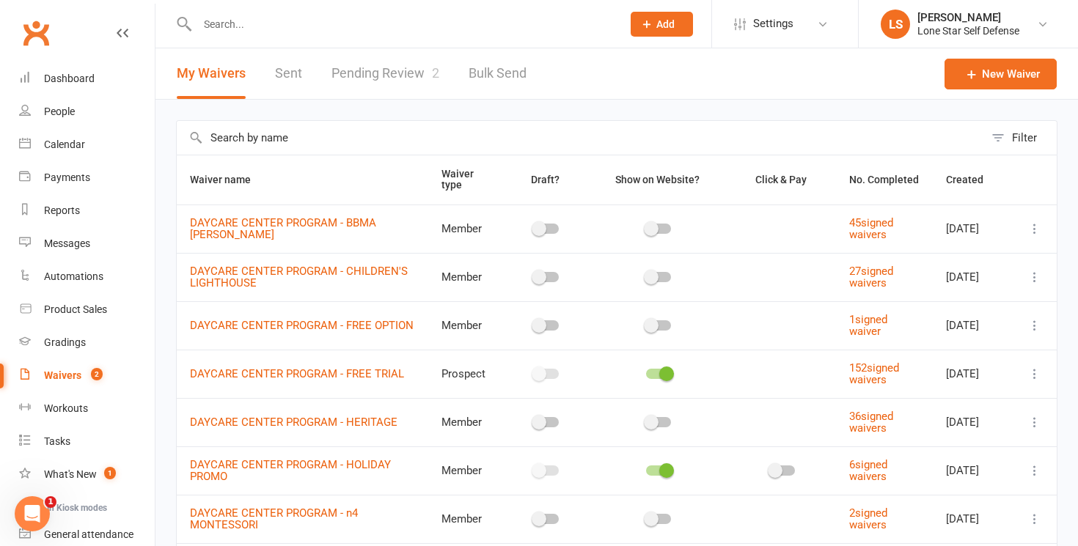
click at [411, 73] on link "Pending Review 2" at bounding box center [385, 73] width 108 height 51
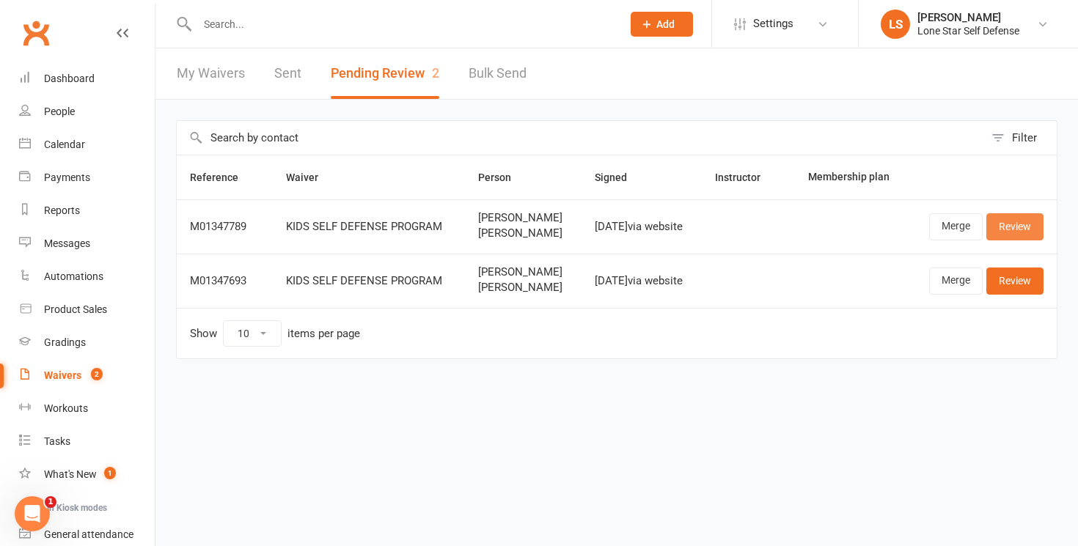
click at [1005, 225] on link "Review" at bounding box center [1014, 226] width 57 height 26
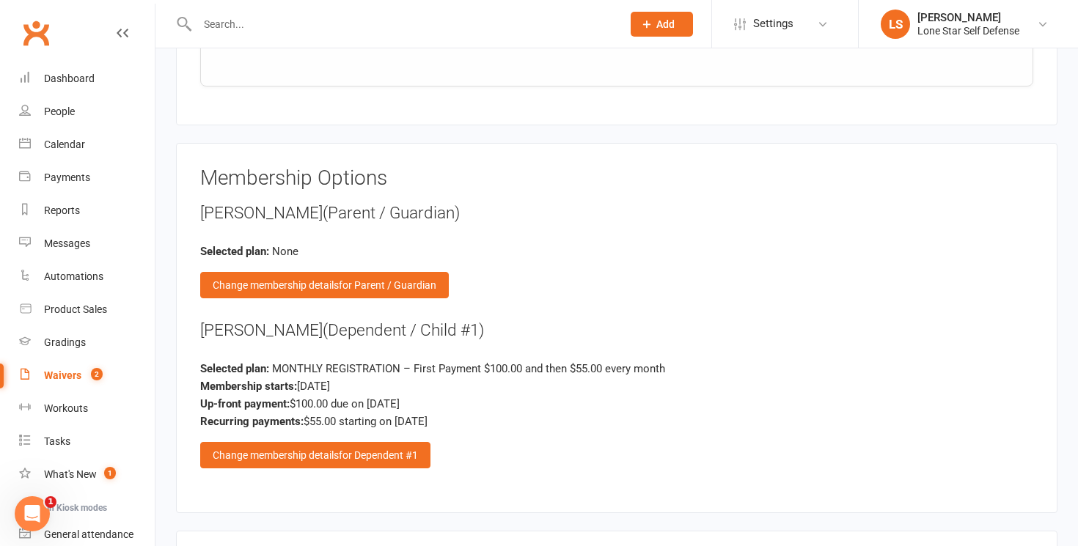
scroll to position [1416, 0]
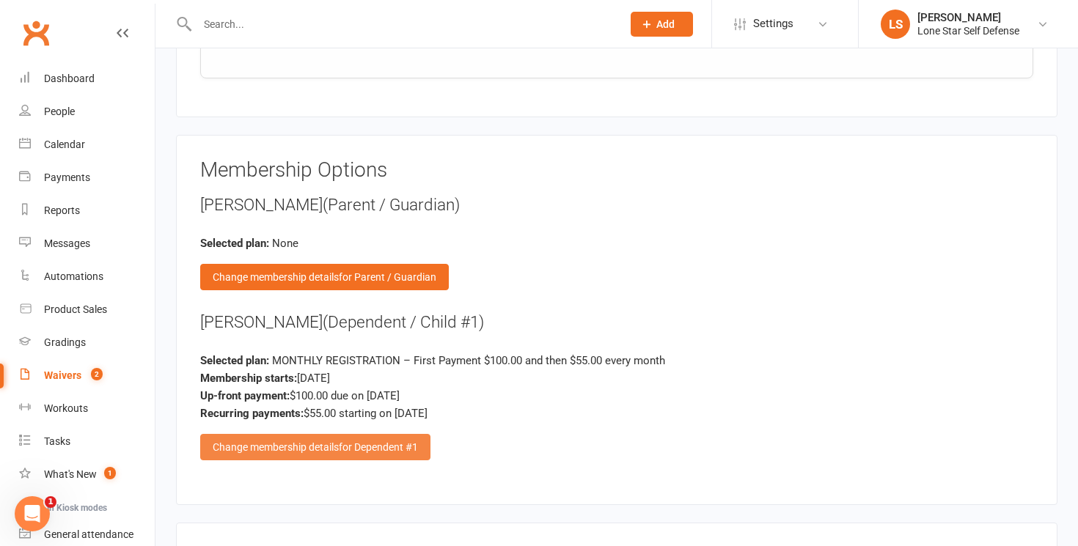
click at [394, 443] on span "for Dependent #1" at bounding box center [378, 447] width 79 height 12
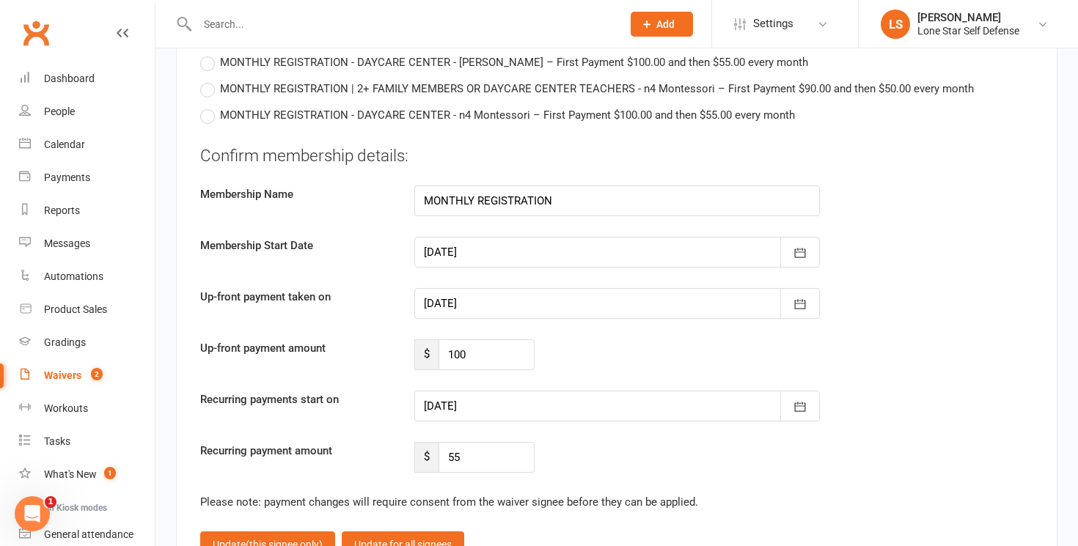
scroll to position [2084, 0]
click at [799, 401] on icon "button" at bounding box center [799, 406] width 11 height 10
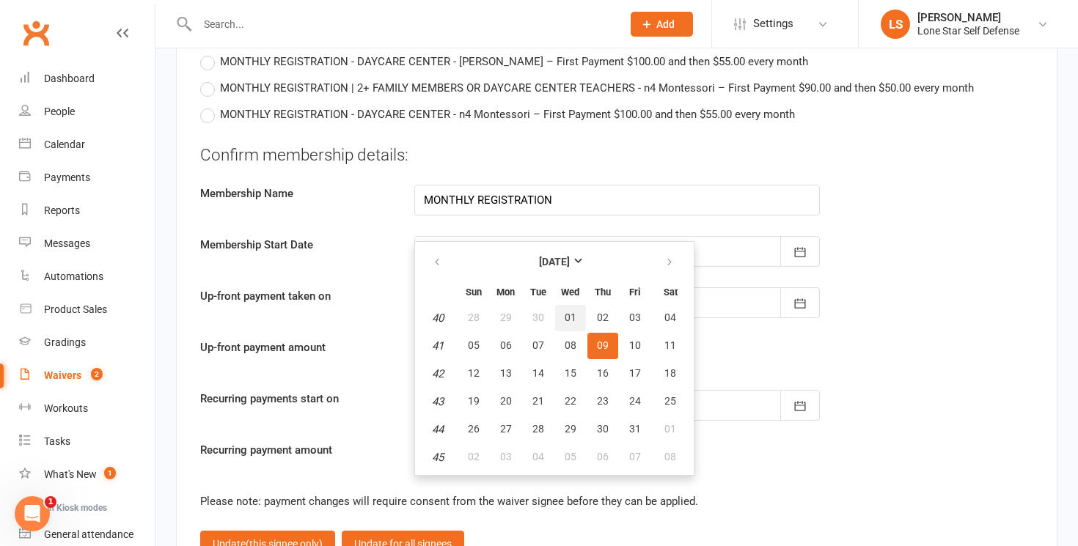
click at [565, 318] on span "01" at bounding box center [571, 318] width 12 height 12
type input "[DATE]"
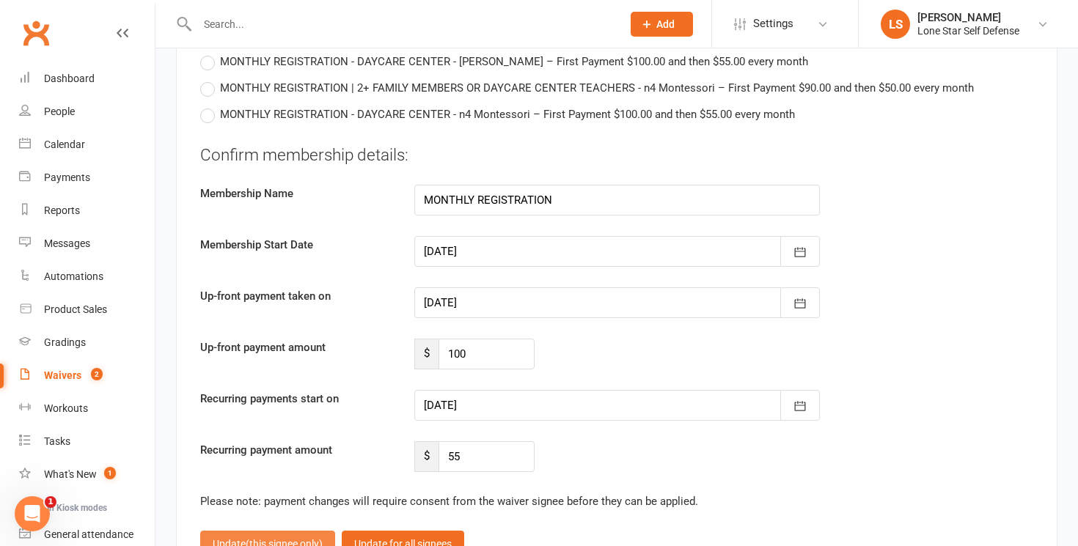
click at [265, 540] on span "(this signee only)" at bounding box center [284, 544] width 77 height 12
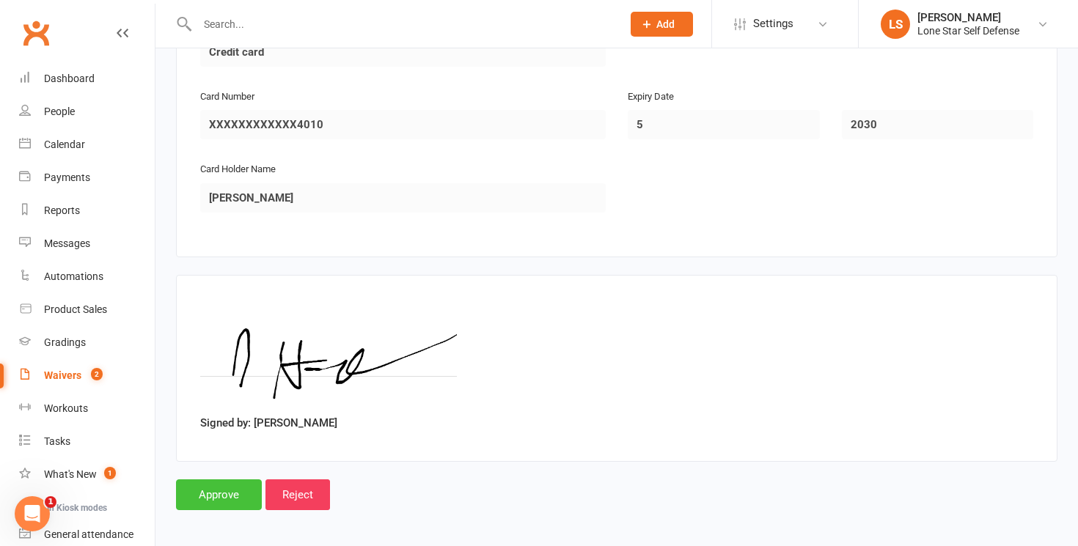
click at [220, 482] on input "Approve" at bounding box center [219, 495] width 86 height 31
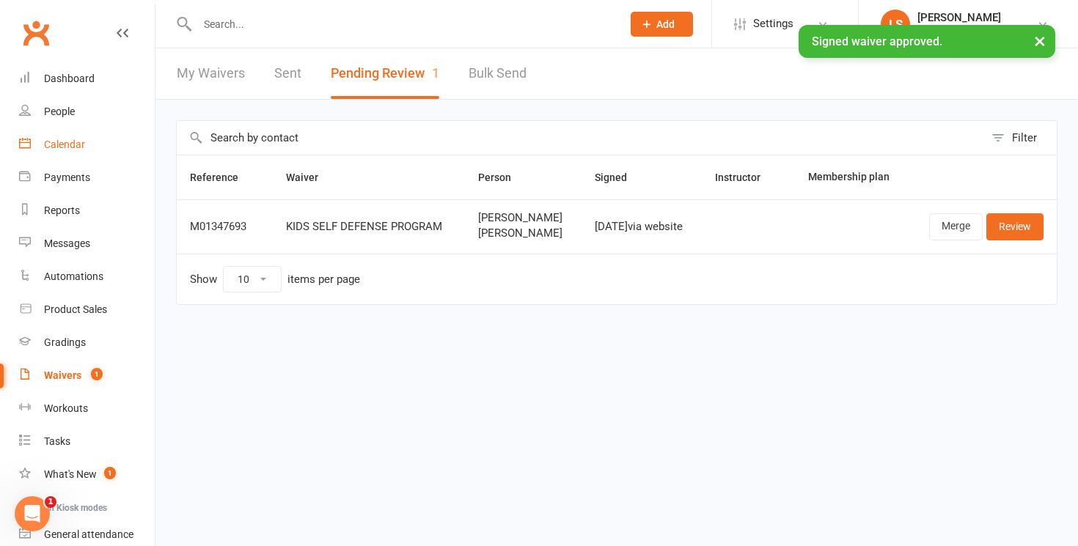
click at [65, 135] on link "Calendar" at bounding box center [87, 144] width 136 height 33
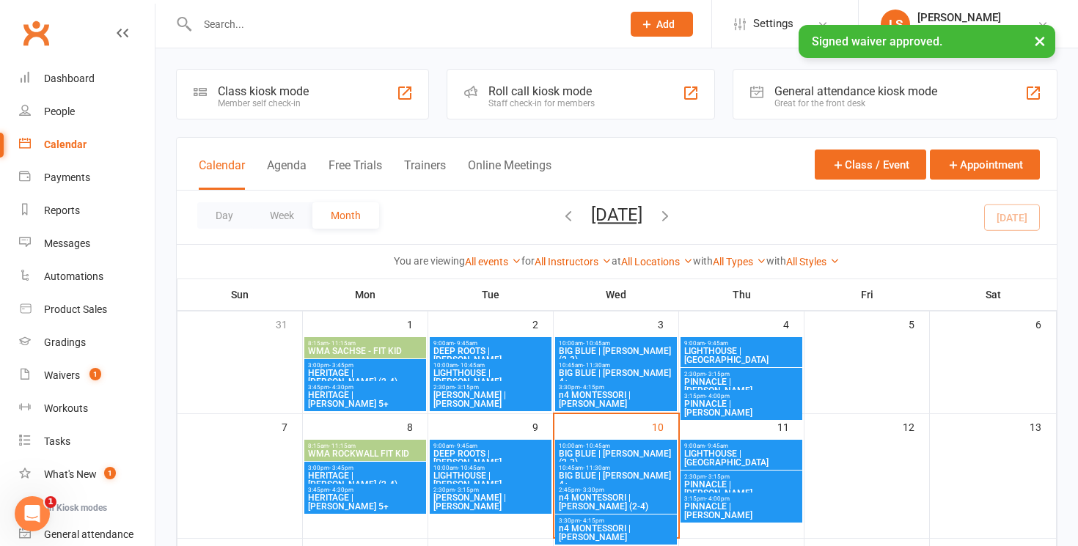
click at [334, 25] on div "× Signed waiver approved." at bounding box center [529, 25] width 1059 height 0
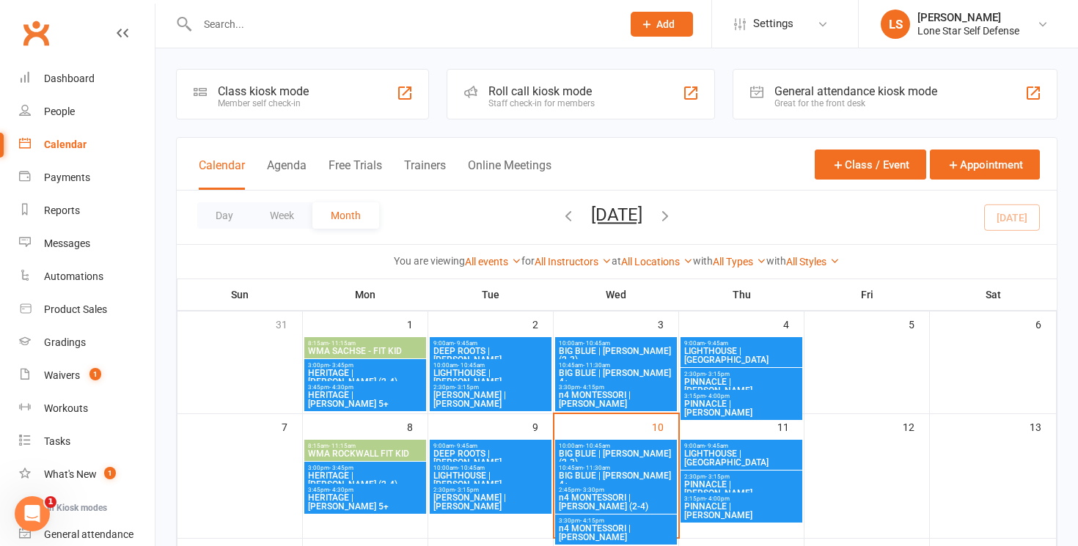
click at [318, 28] on input "text" at bounding box center [402, 24] width 419 height 21
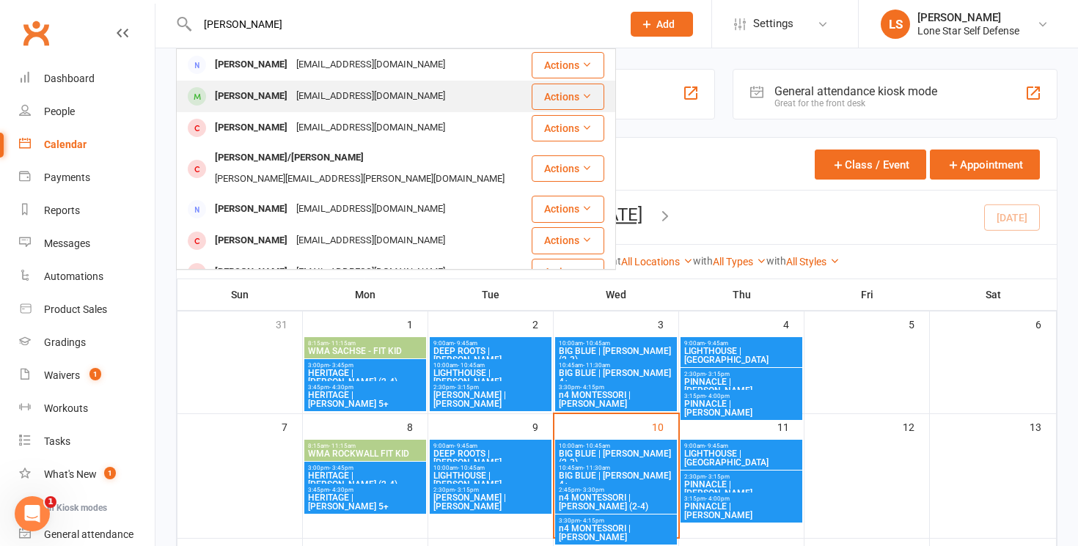
type input "[PERSON_NAME]"
click at [284, 94] on div "[PERSON_NAME]" at bounding box center [250, 96] width 81 height 21
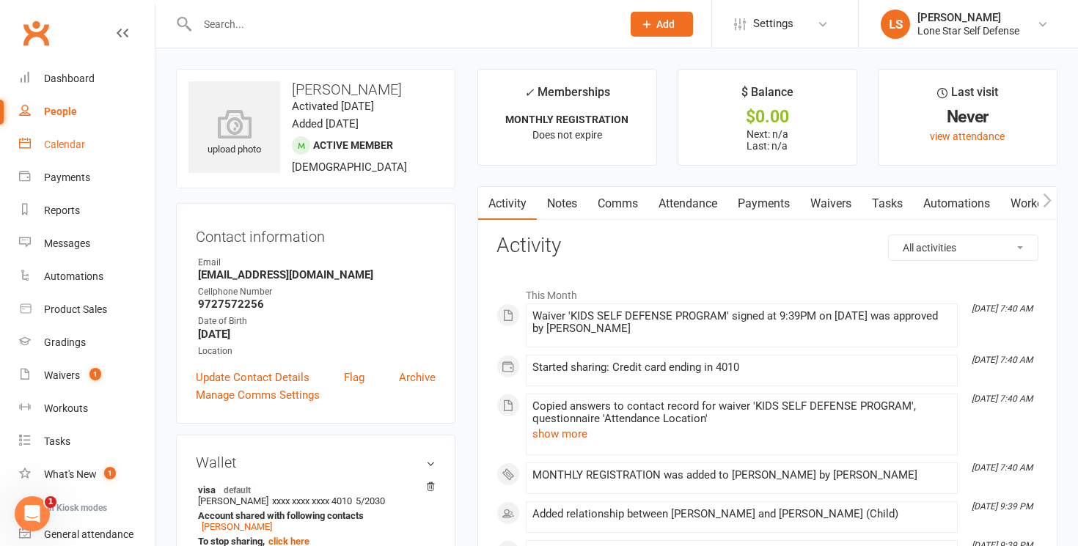
click at [93, 150] on link "Calendar" at bounding box center [87, 144] width 136 height 33
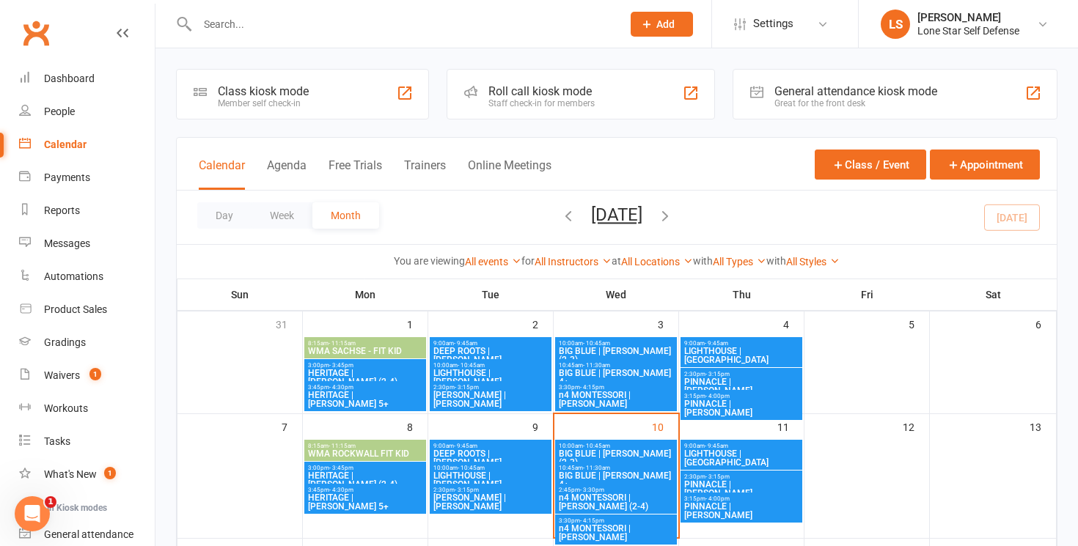
click at [629, 499] on span "n4 MONTESSORI | [PERSON_NAME] (2-4)" at bounding box center [616, 502] width 116 height 18
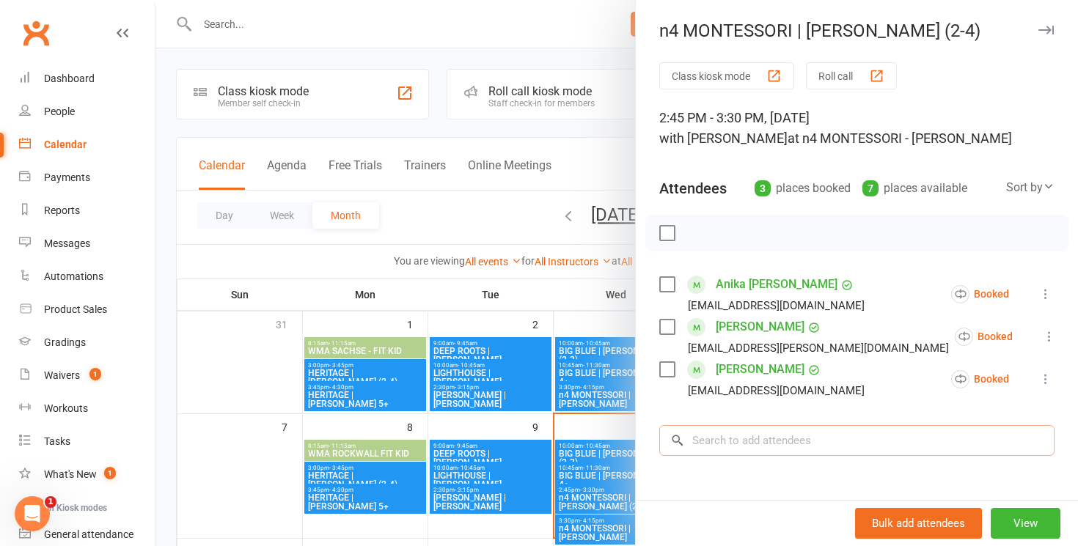
click at [746, 438] on input "search" at bounding box center [856, 440] width 395 height 31
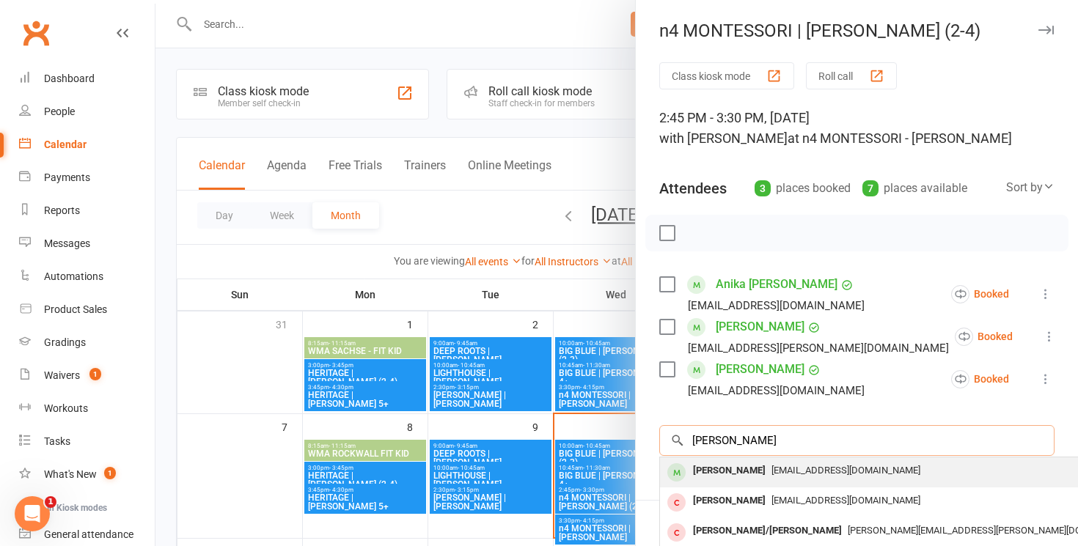
type input "[PERSON_NAME]"
click at [743, 466] on div "[PERSON_NAME]" at bounding box center [729, 470] width 84 height 21
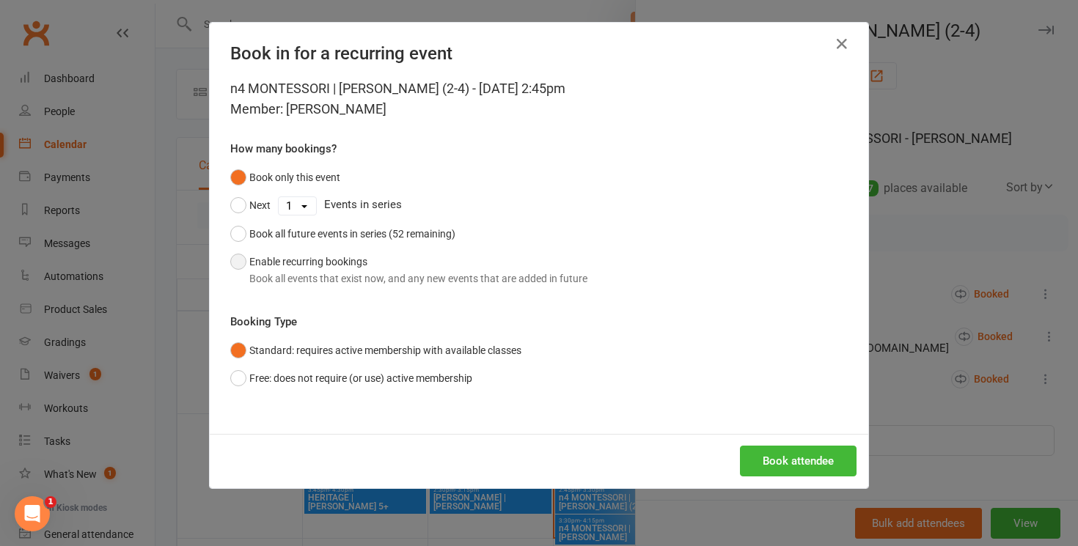
click at [505, 268] on button "Enable recurring bookings Book all events that exist now, and any new events th…" at bounding box center [408, 270] width 357 height 45
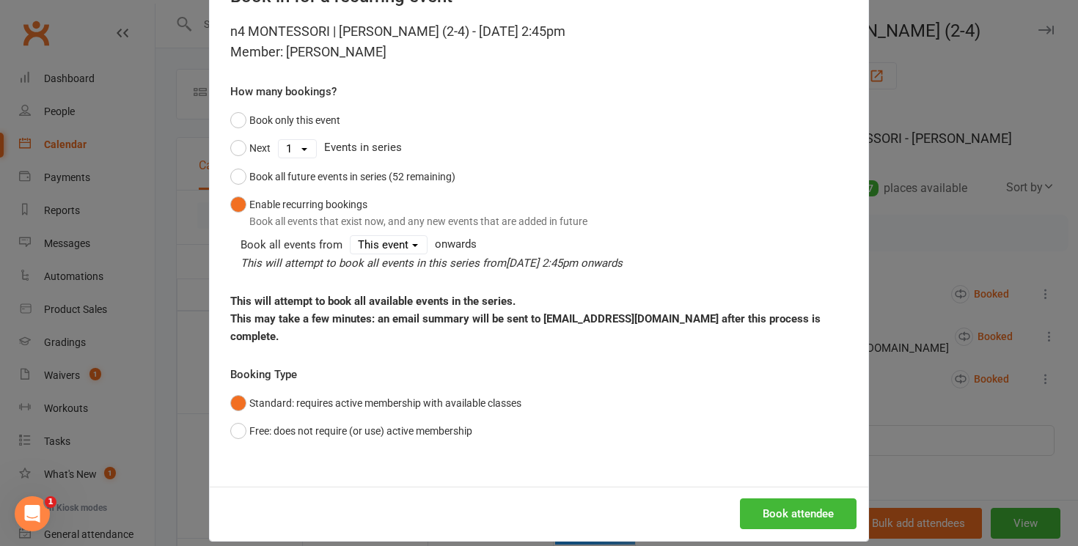
scroll to position [56, 0]
click at [788, 499] on button "Book attendee" at bounding box center [798, 514] width 117 height 31
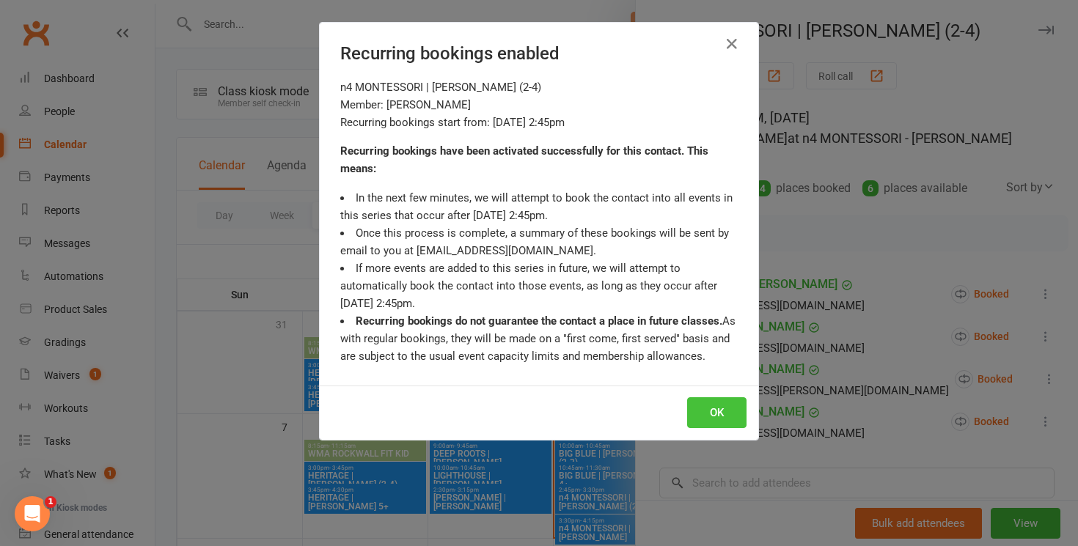
click at [725, 411] on button "OK" at bounding box center [716, 412] width 59 height 31
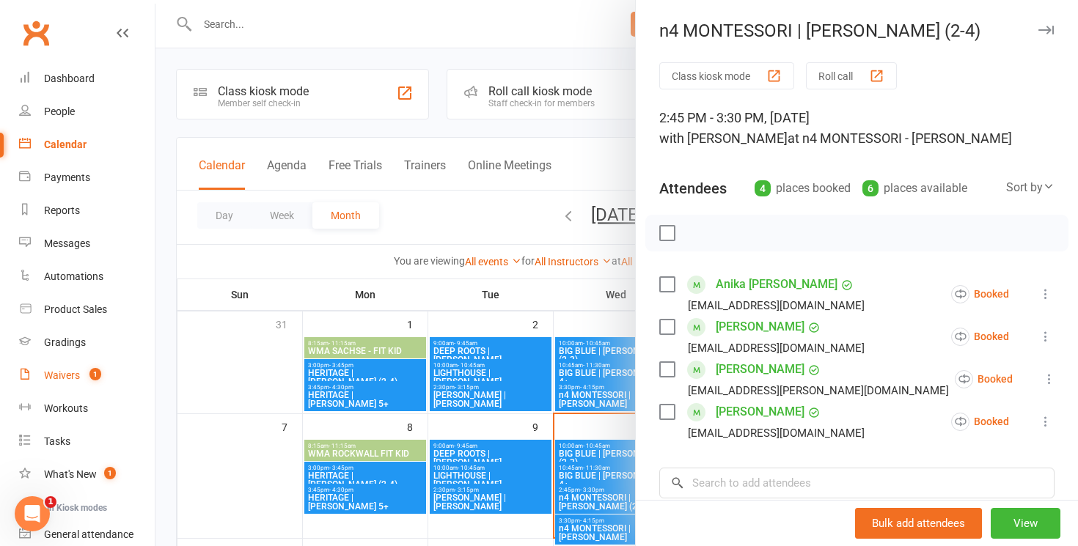
click at [66, 370] on div "Waivers" at bounding box center [62, 376] width 36 height 12
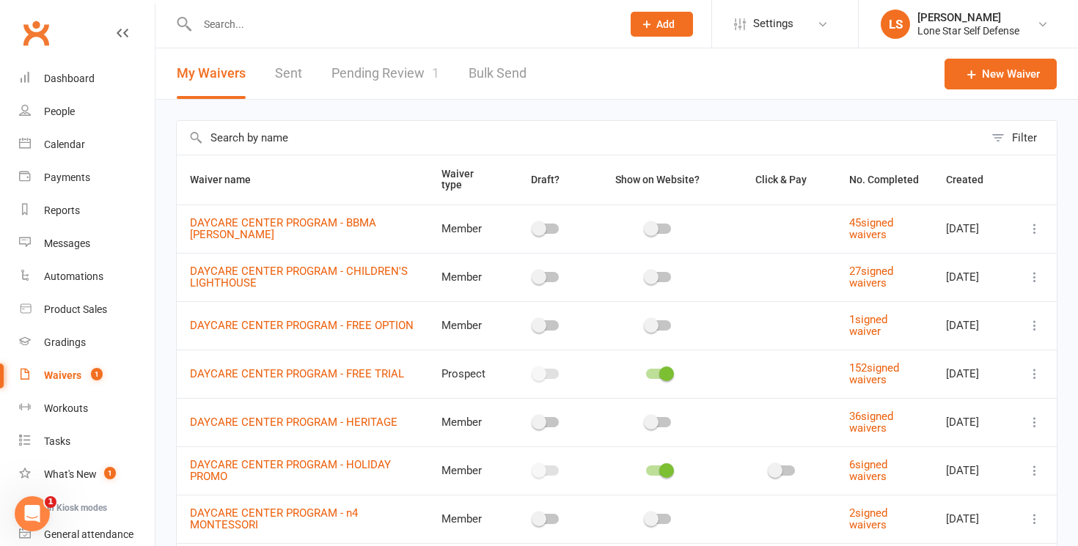
click at [363, 76] on link "Pending Review 1" at bounding box center [385, 73] width 108 height 51
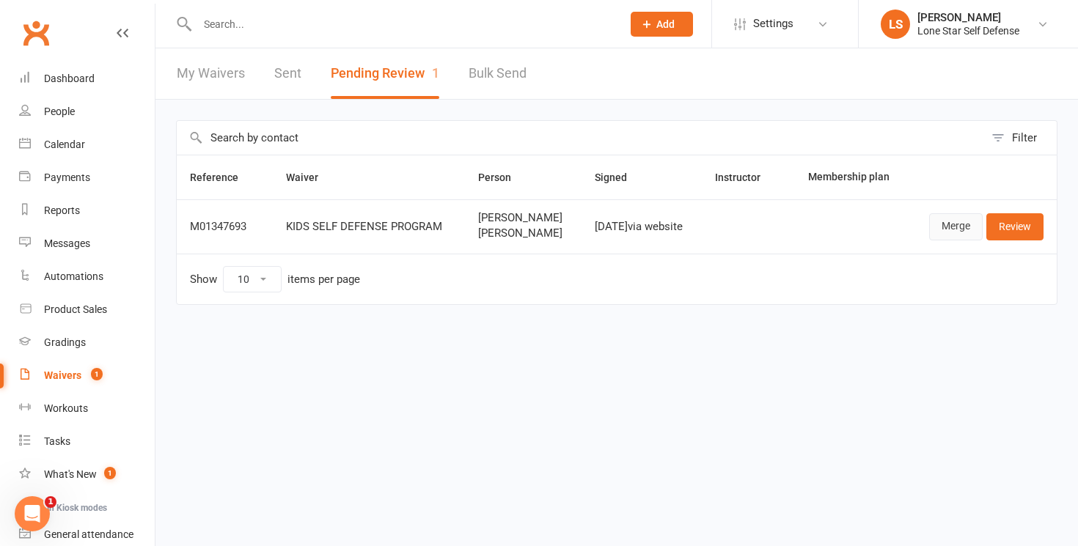
click at [967, 229] on link "Merge" at bounding box center [956, 226] width 54 height 26
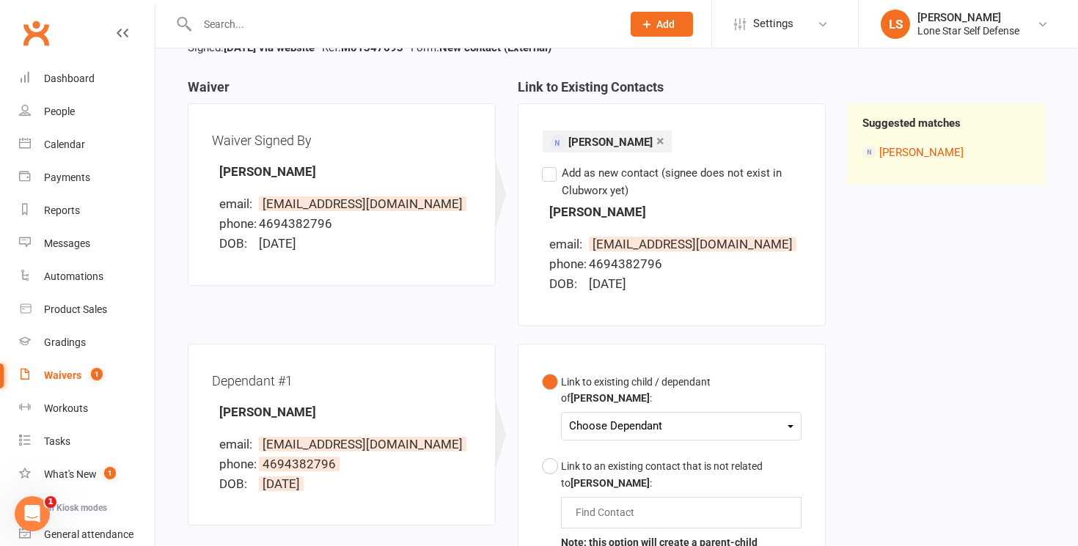
scroll to position [180, 0]
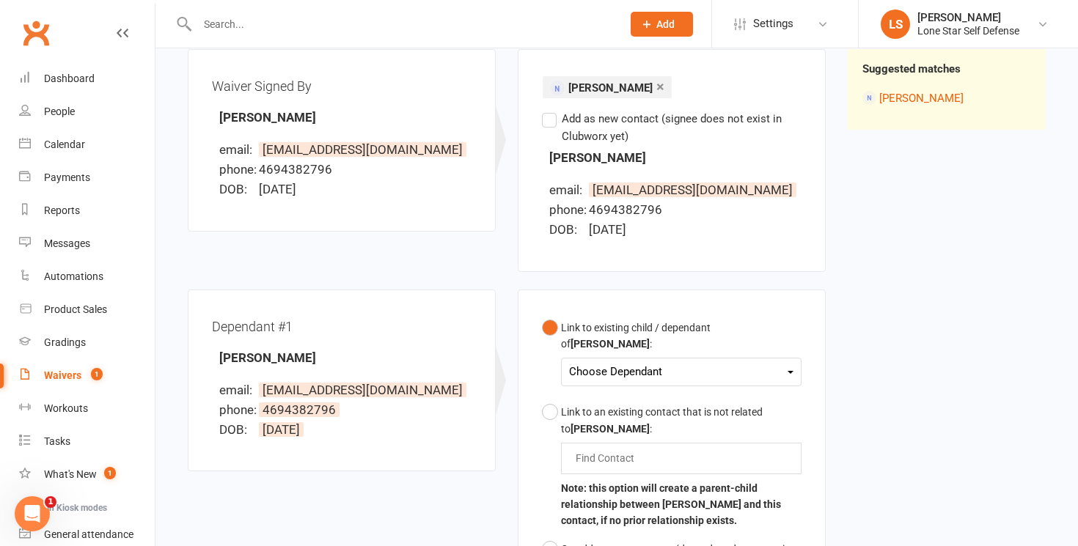
click at [646, 381] on div "Choose Dependant" at bounding box center [681, 372] width 224 height 20
click at [643, 414] on link "[PERSON_NAME]" at bounding box center [642, 407] width 145 height 32
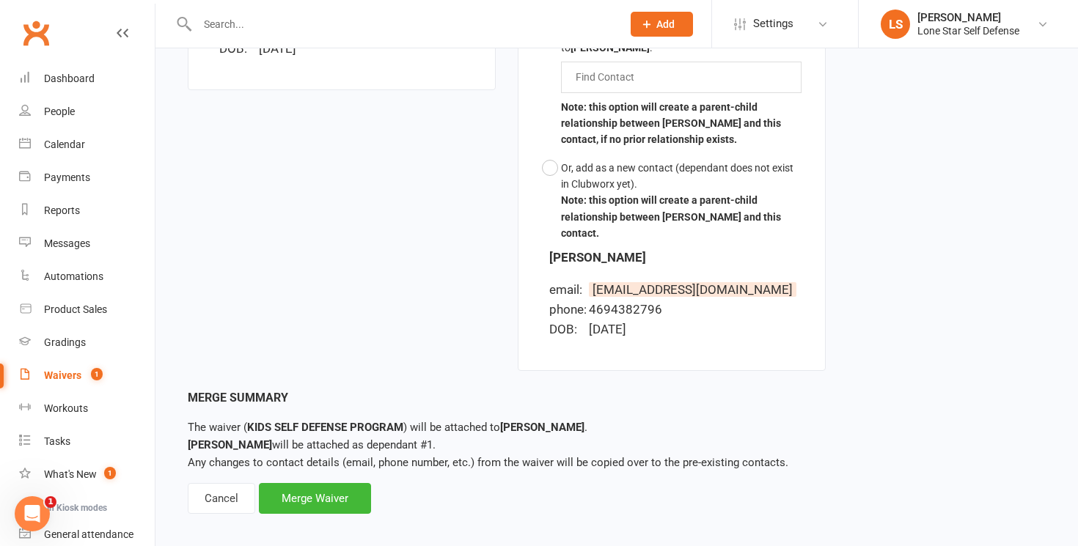
scroll to position [573, 0]
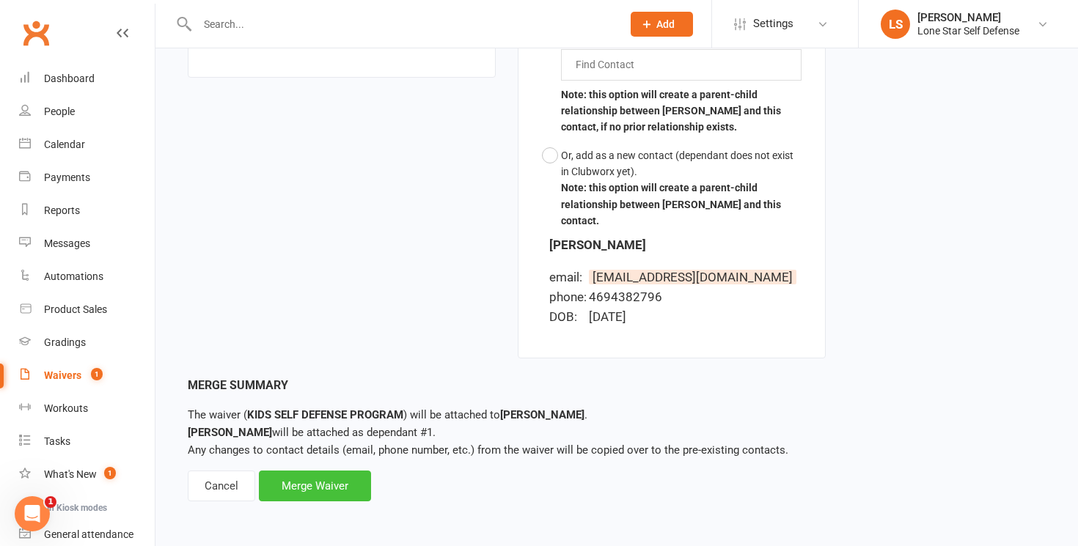
click at [317, 478] on div "Merge Waiver" at bounding box center [315, 486] width 112 height 31
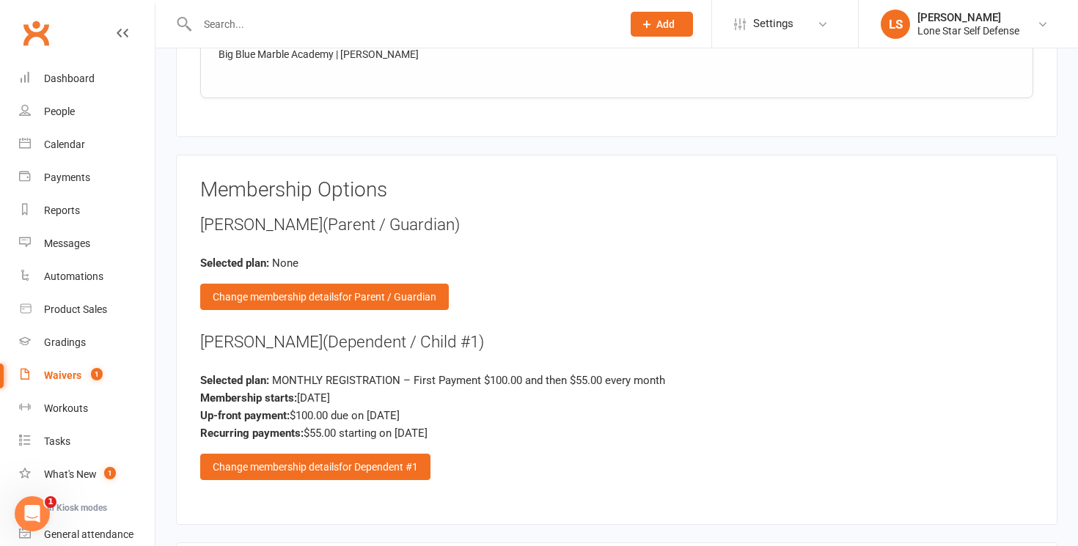
scroll to position [1403, 0]
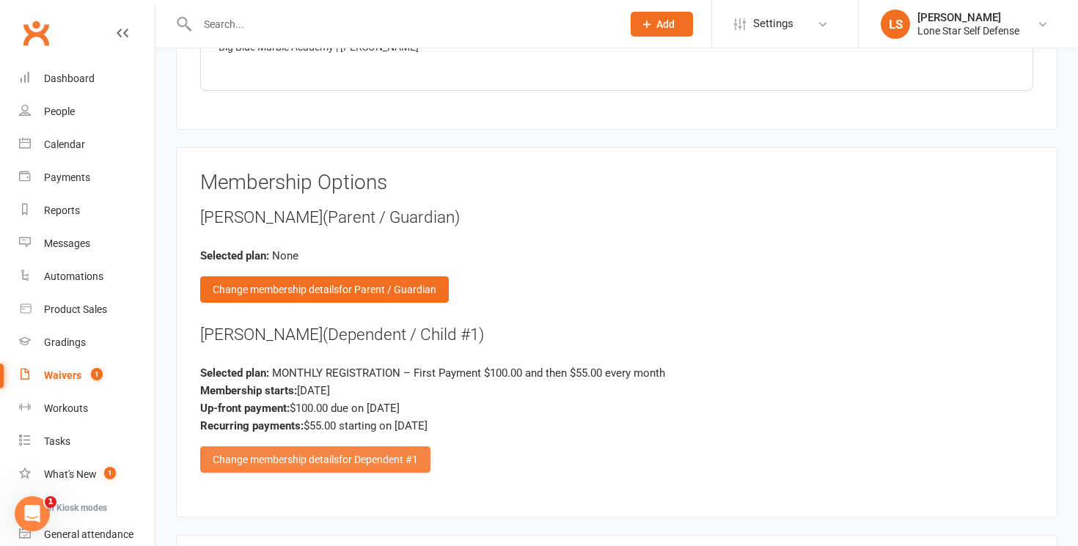
click at [297, 459] on div "Change membership details for Dependent #1" at bounding box center [315, 460] width 230 height 26
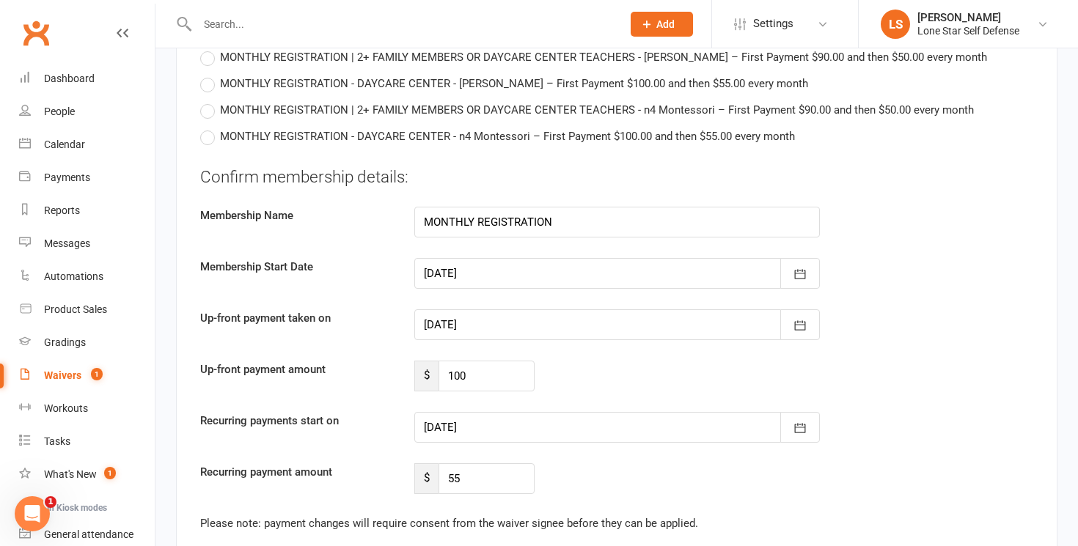
scroll to position [2083, 0]
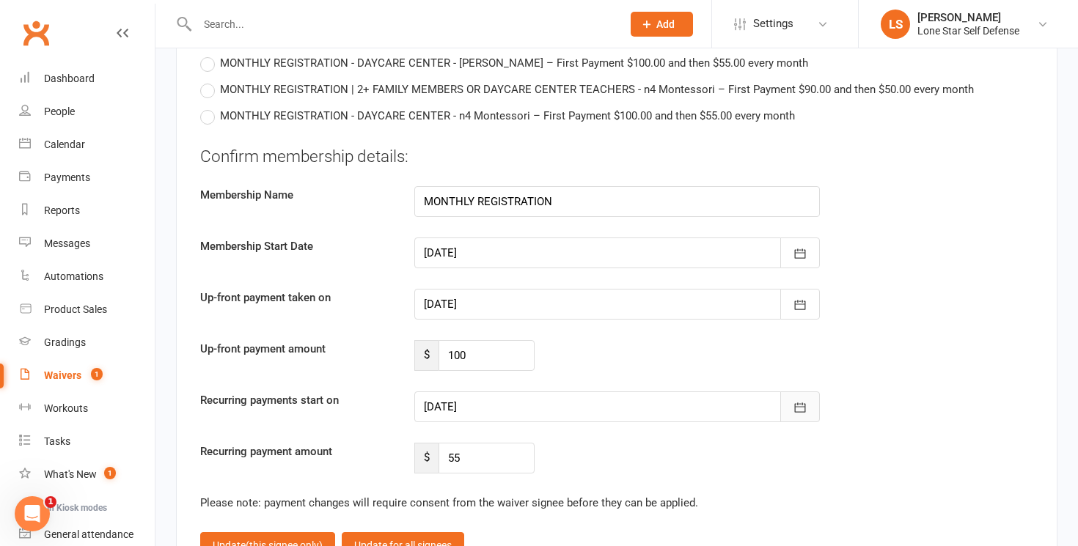
click at [804, 403] on icon "button" at bounding box center [799, 408] width 11 height 10
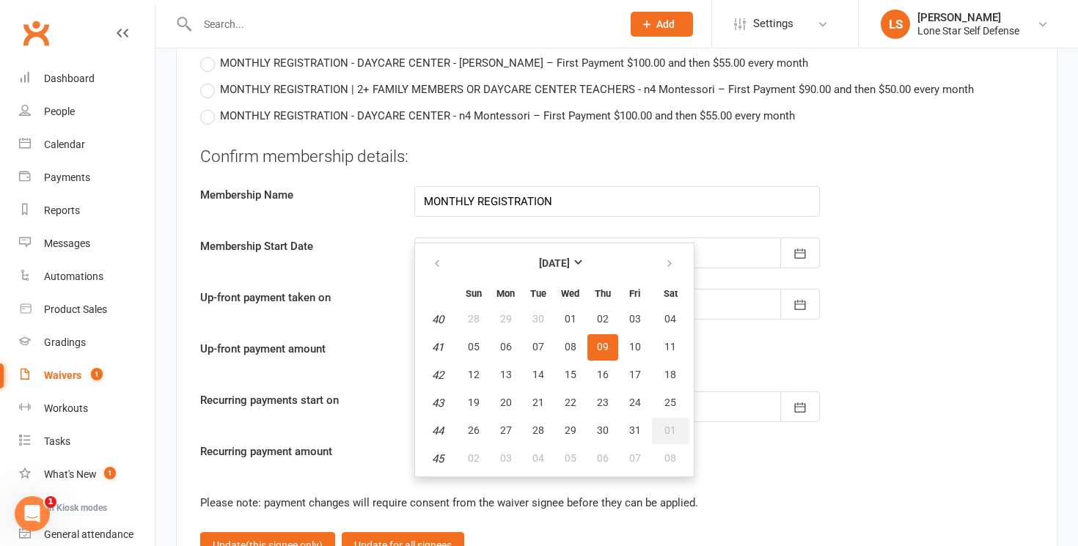
click at [667, 425] on span "01" at bounding box center [670, 431] width 12 height 12
type input "[DATE]"
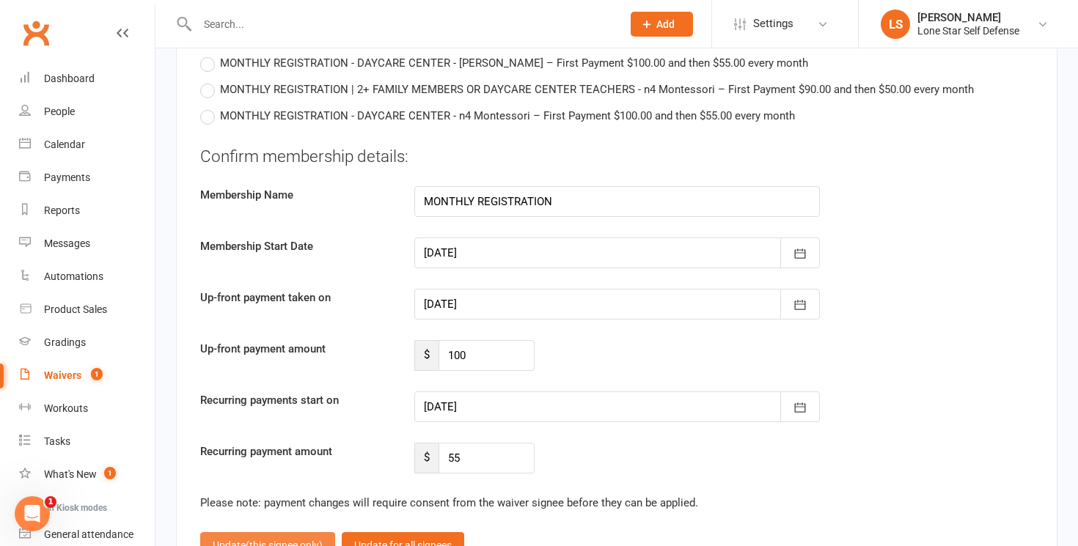
click at [282, 540] on span "(this signee only)" at bounding box center [284, 546] width 77 height 12
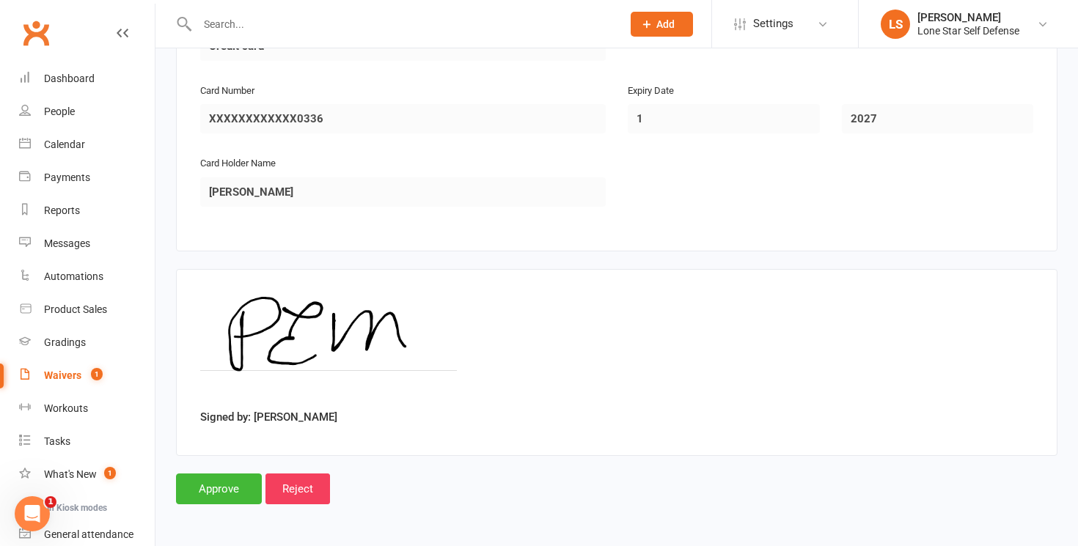
scroll to position [1983, 0]
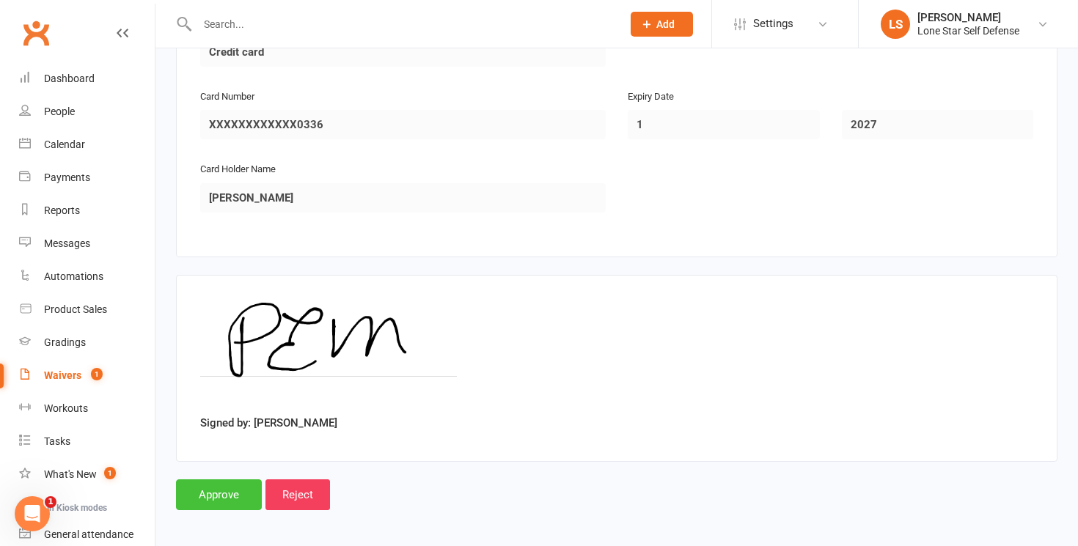
click at [227, 489] on input "Approve" at bounding box center [219, 495] width 86 height 31
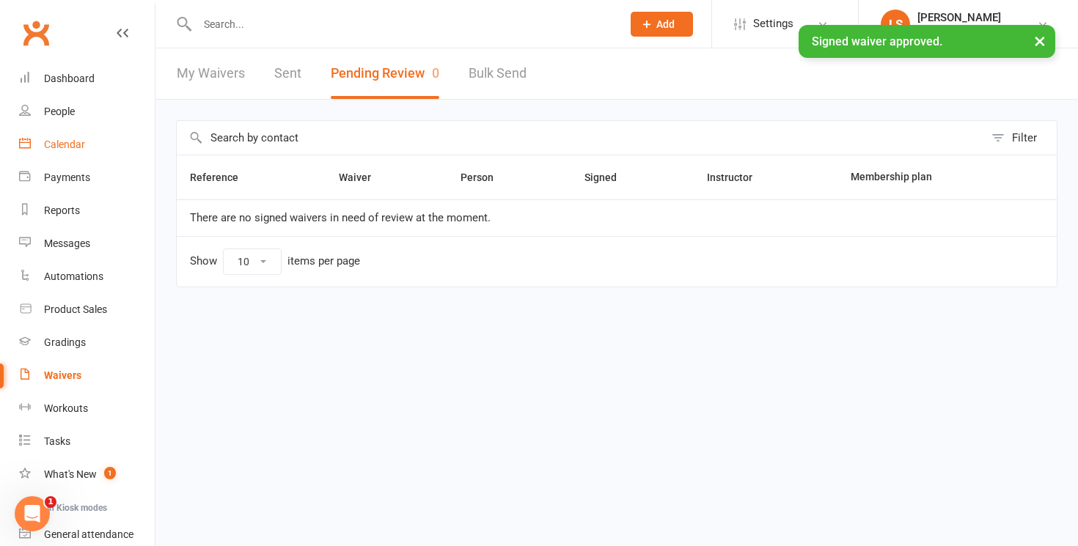
click at [58, 153] on link "Calendar" at bounding box center [87, 144] width 136 height 33
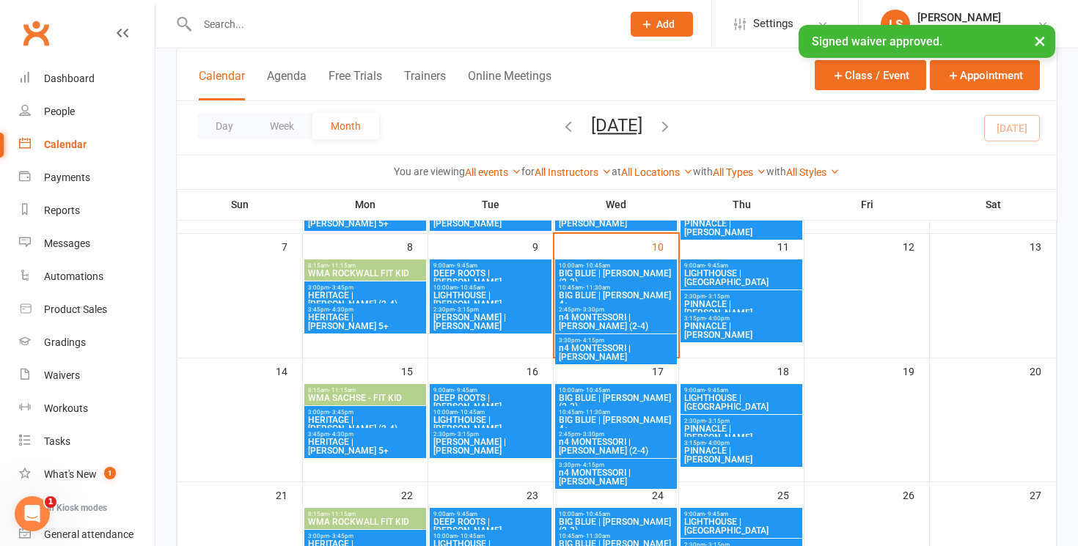
scroll to position [183, 0]
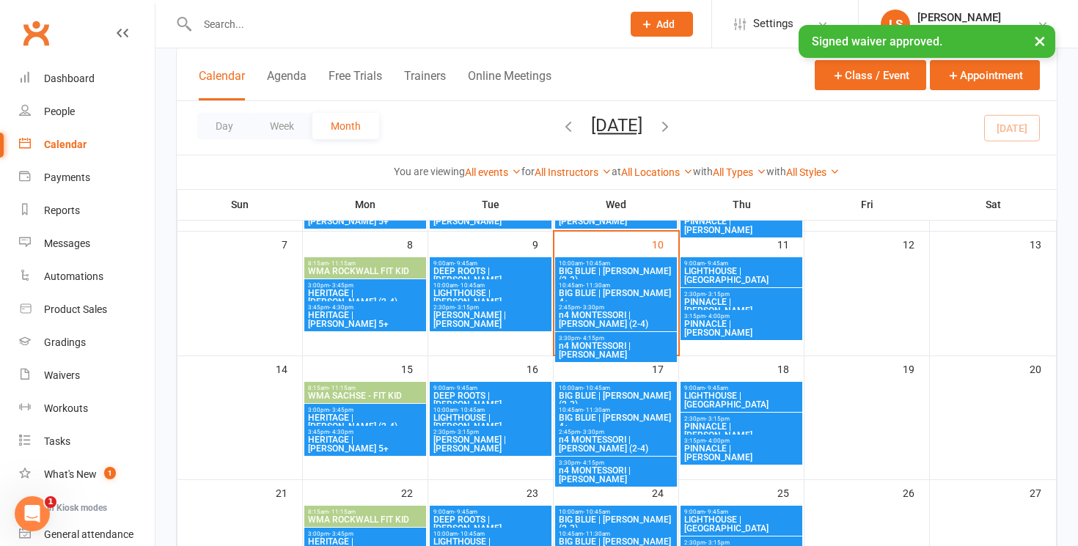
click at [387, 436] on span "HERITAGE | [PERSON_NAME] 5+" at bounding box center [365, 445] width 116 height 18
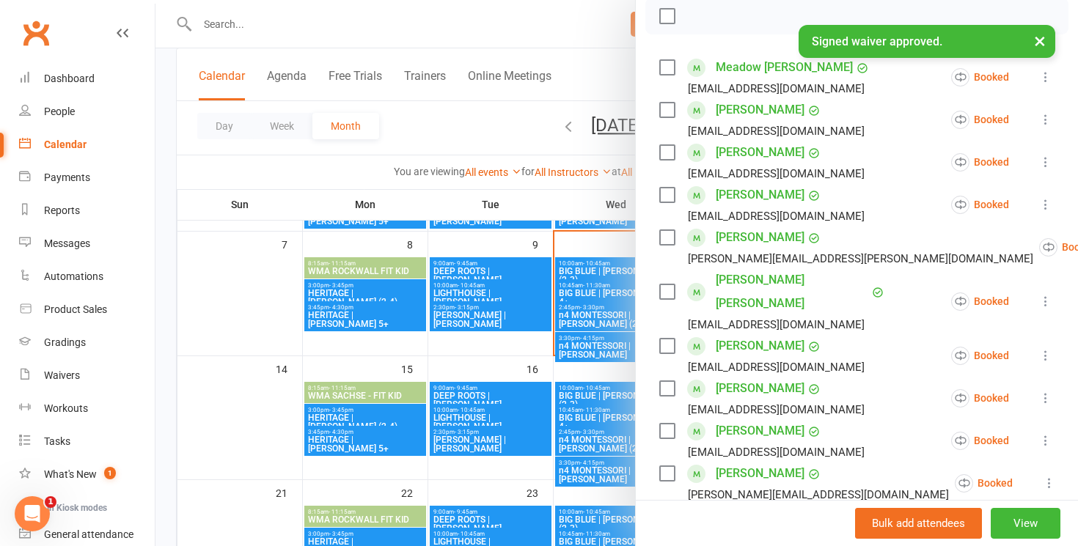
scroll to position [300, 0]
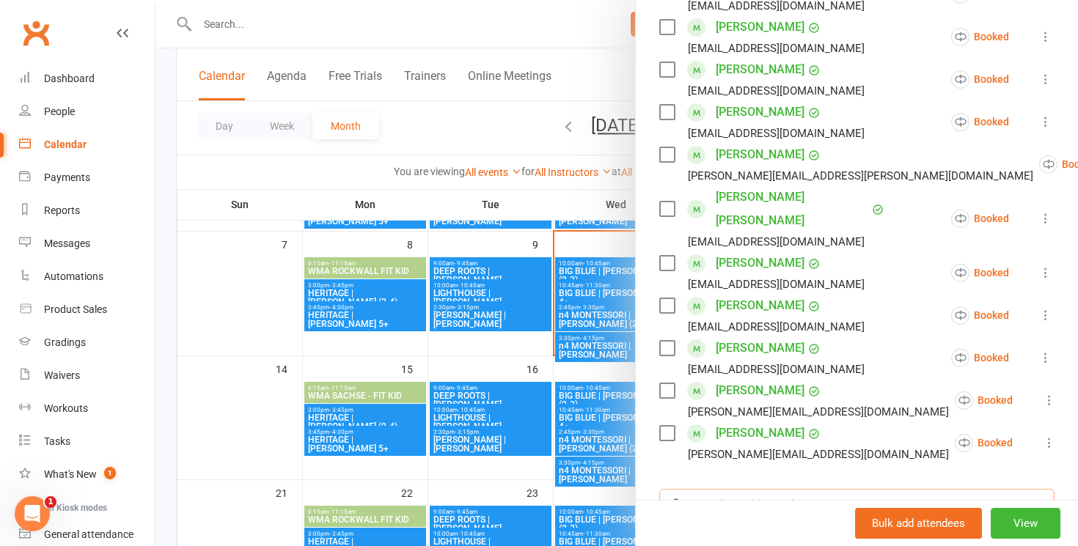
click at [724, 489] on input "search" at bounding box center [856, 504] width 395 height 31
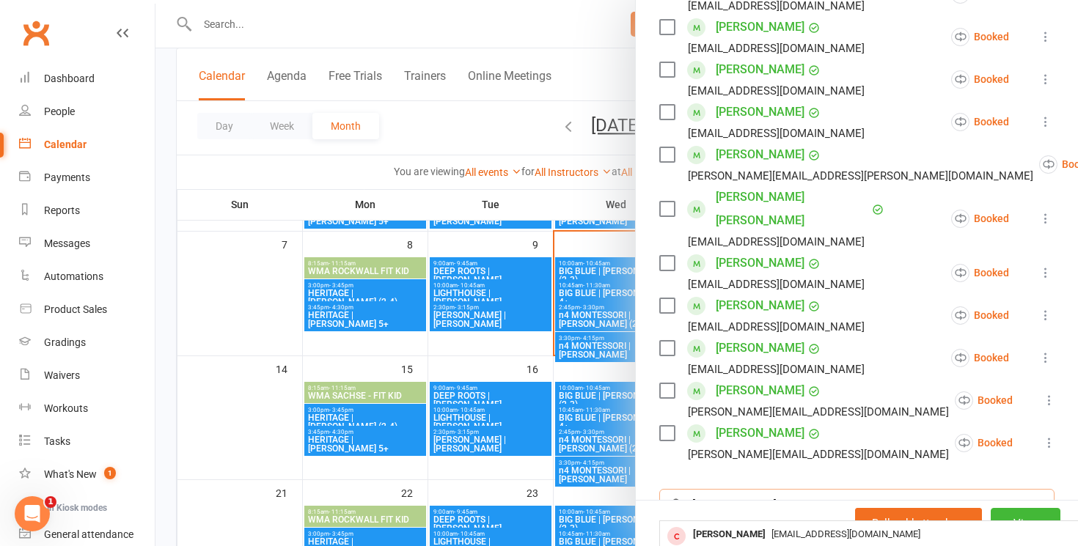
type input "[PERSON_NAME]"
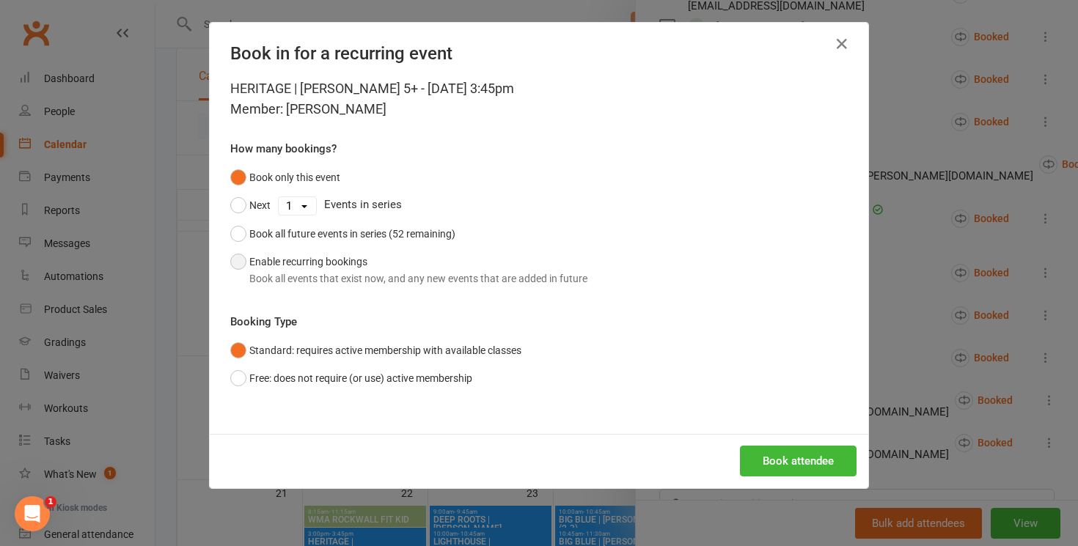
click at [336, 260] on button "Enable recurring bookings Book all events that exist now, and any new events th…" at bounding box center [408, 270] width 357 height 45
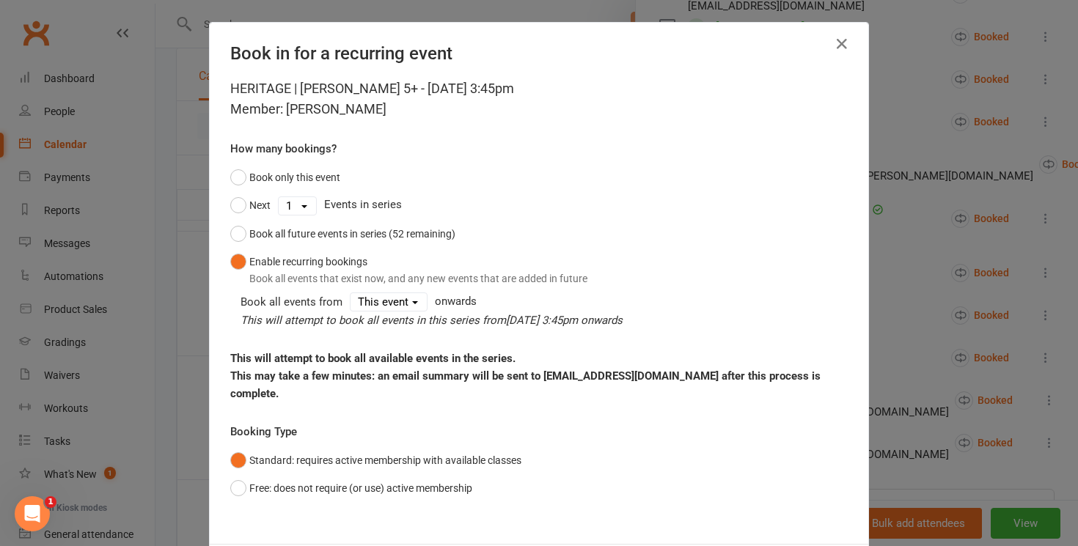
scroll to position [57, 0]
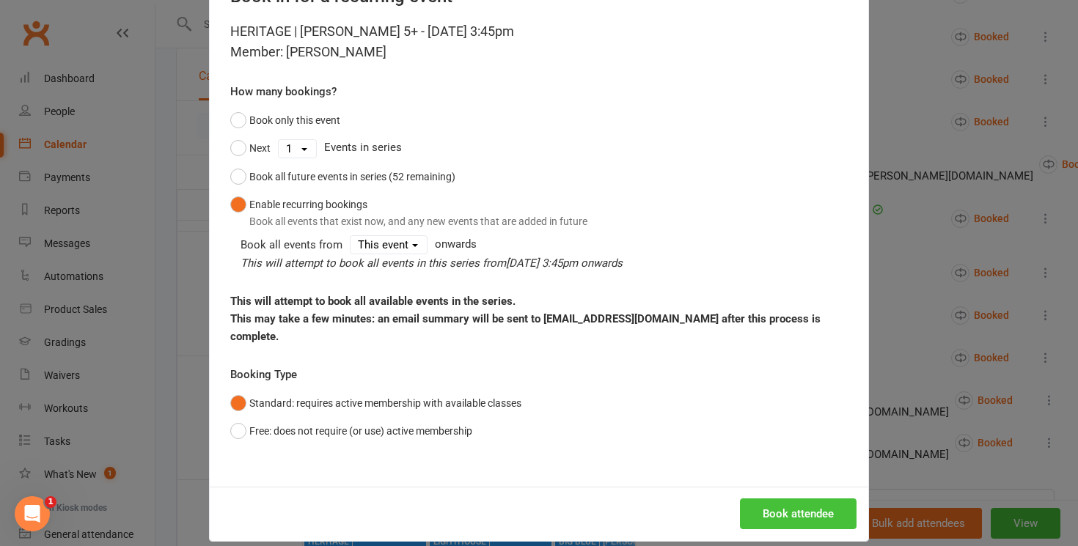
click at [774, 499] on button "Book attendee" at bounding box center [798, 514] width 117 height 31
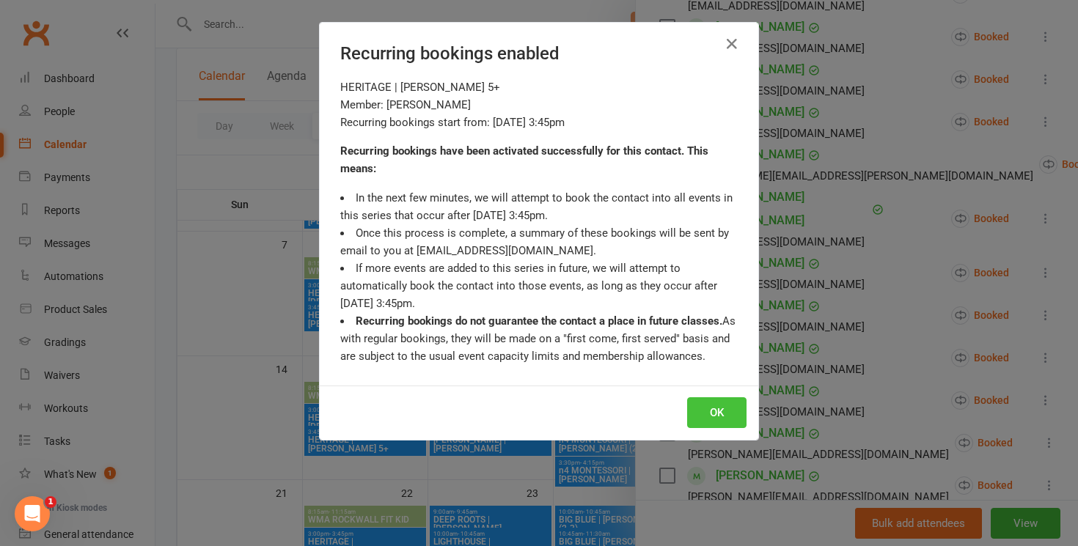
click at [732, 423] on button "OK" at bounding box center [716, 412] width 59 height 31
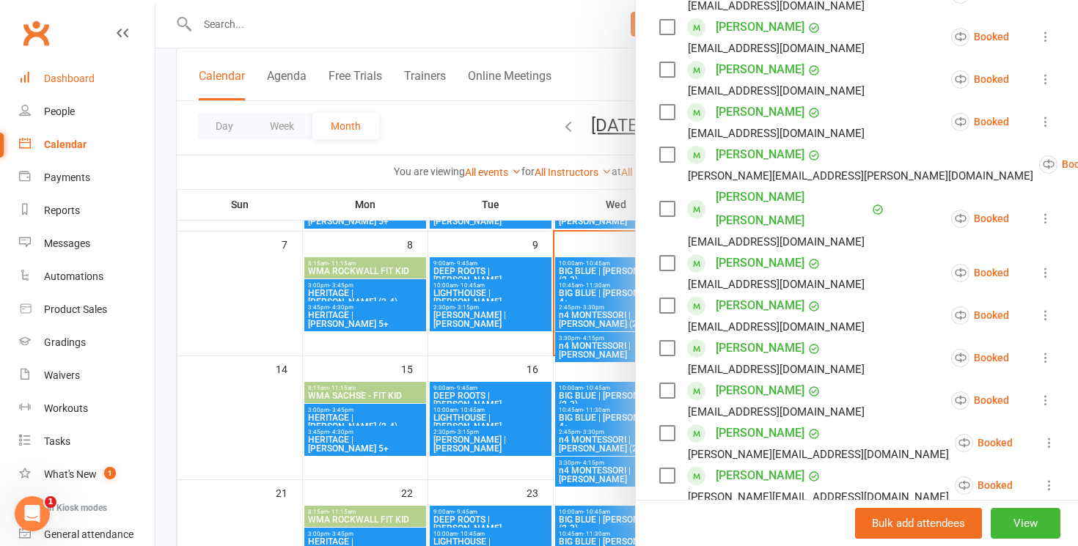
click at [41, 74] on link "Dashboard" at bounding box center [87, 78] width 136 height 33
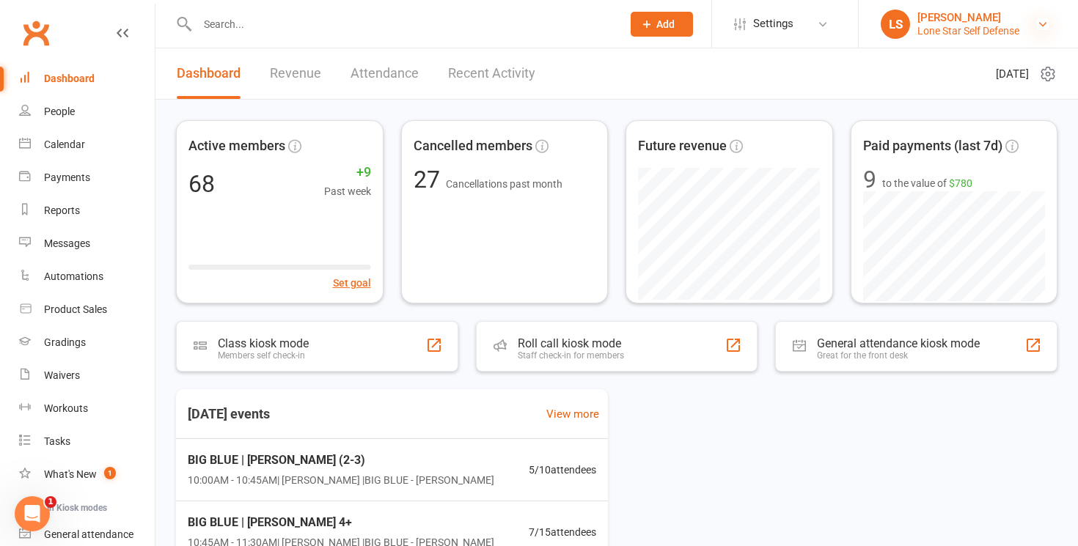
click at [1044, 26] on icon at bounding box center [1043, 24] width 12 height 12
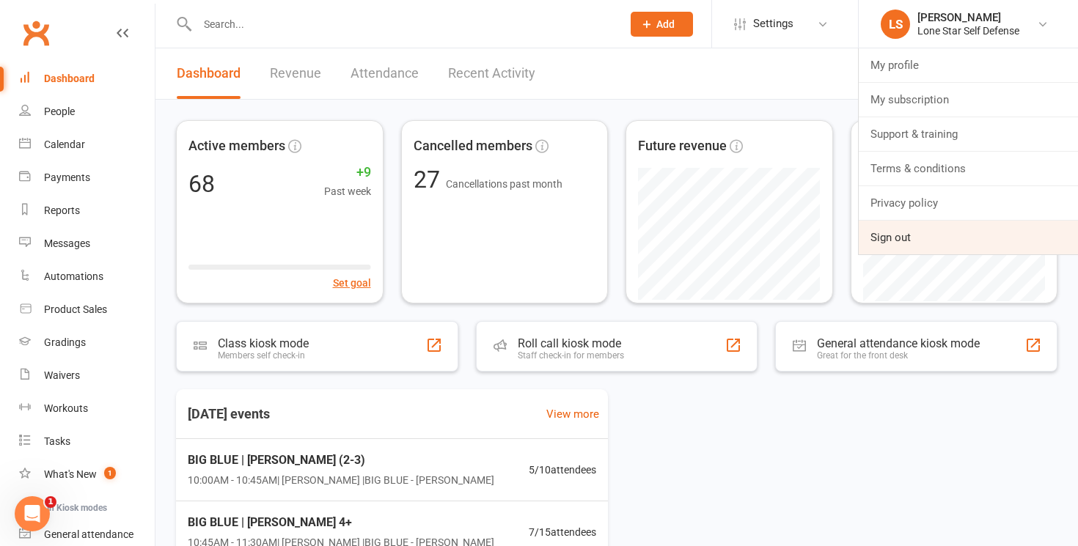
click at [906, 240] on link "Sign out" at bounding box center [968, 238] width 219 height 34
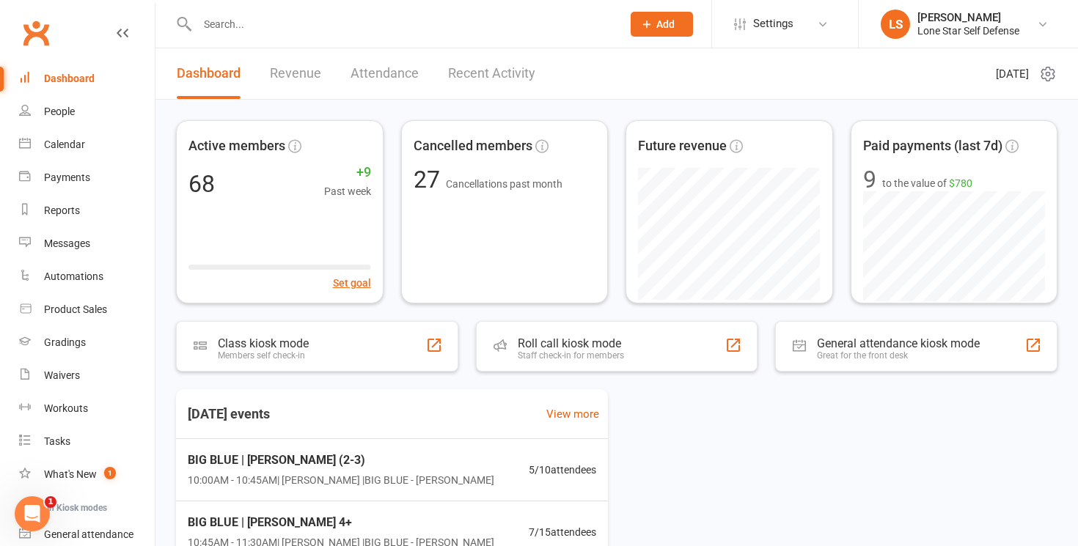
click at [307, 28] on input "text" at bounding box center [402, 24] width 419 height 21
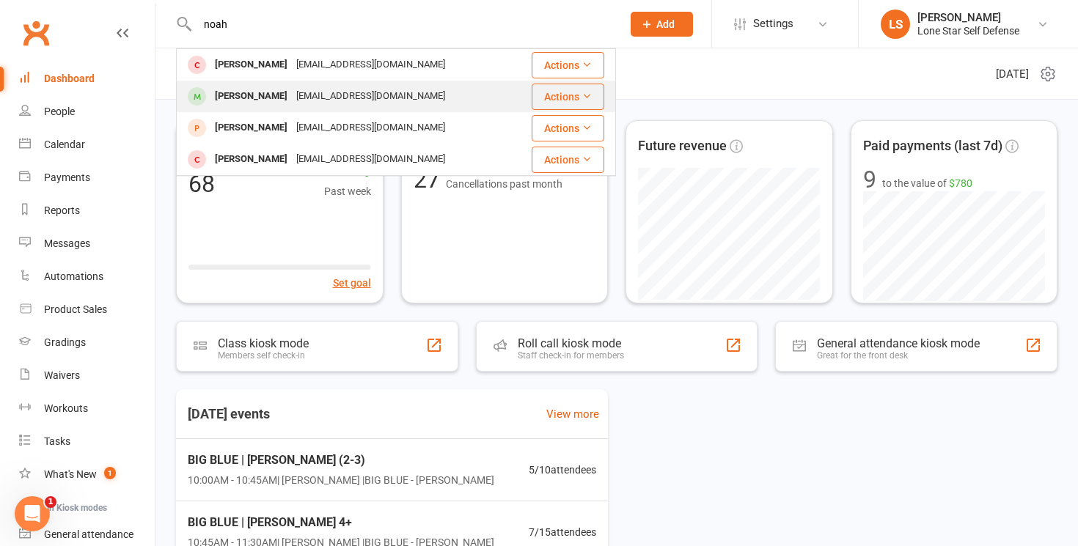
type input "noah"
click at [275, 98] on div "Noah Karsner" at bounding box center [250, 96] width 81 height 21
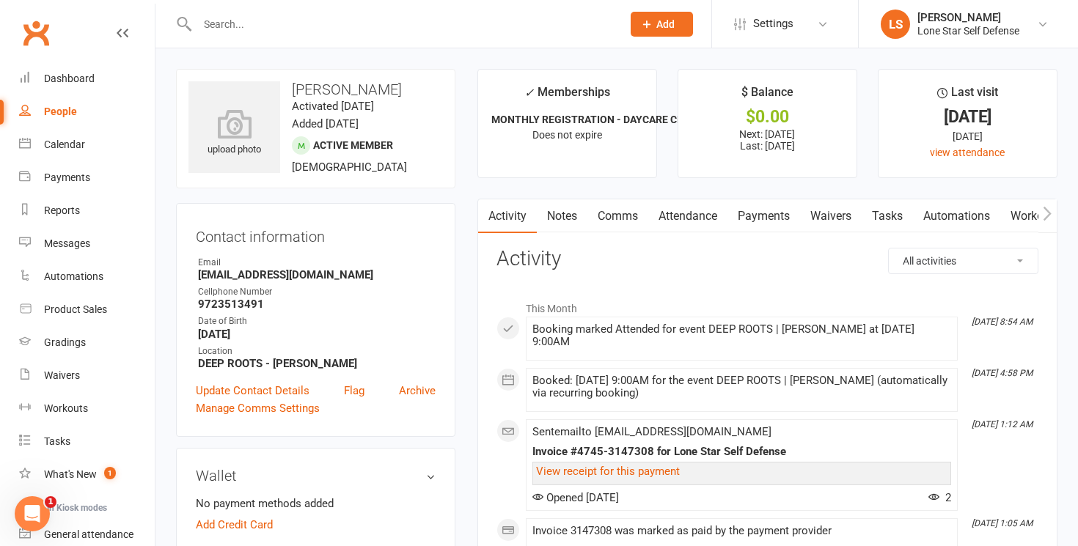
click at [326, 29] on input "text" at bounding box center [402, 24] width 419 height 21
paste input "Sarahrebeccah@outlook.com"
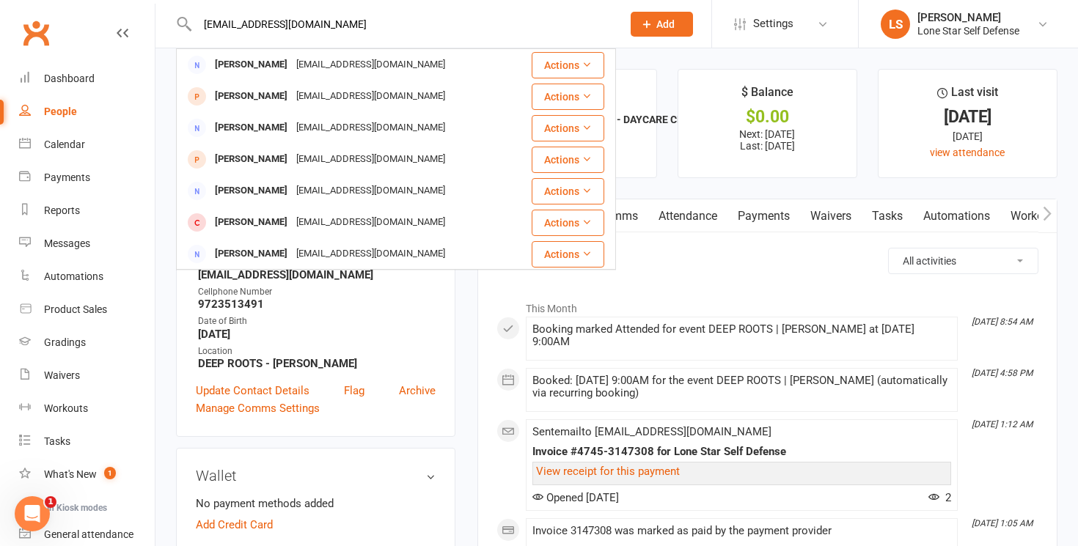
type input "Sarahrebeccah@outlook.com"
